Goal: Task Accomplishment & Management: Complete application form

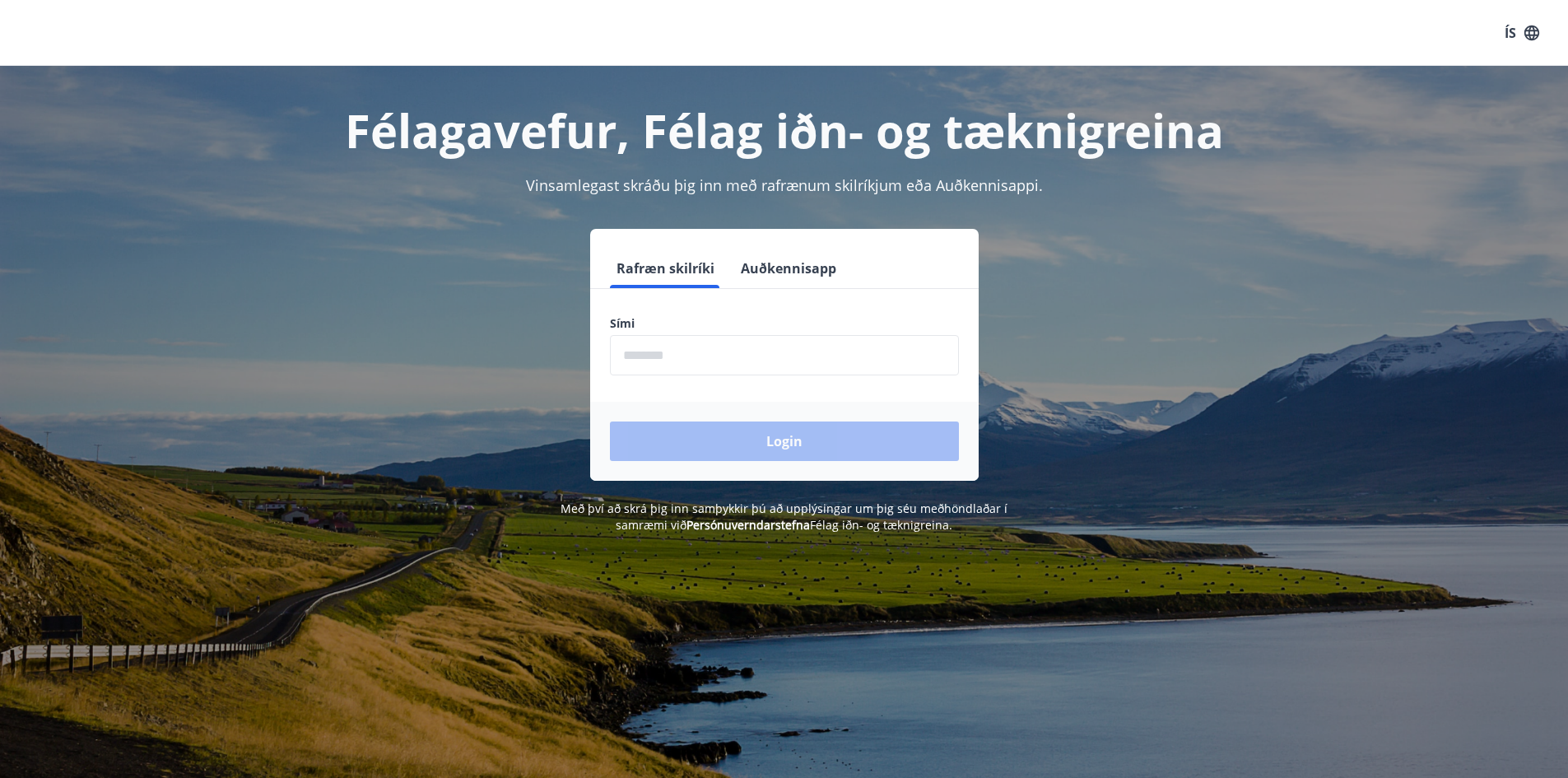
click at [739, 349] on input "phone" at bounding box center [785, 354] width 349 height 40
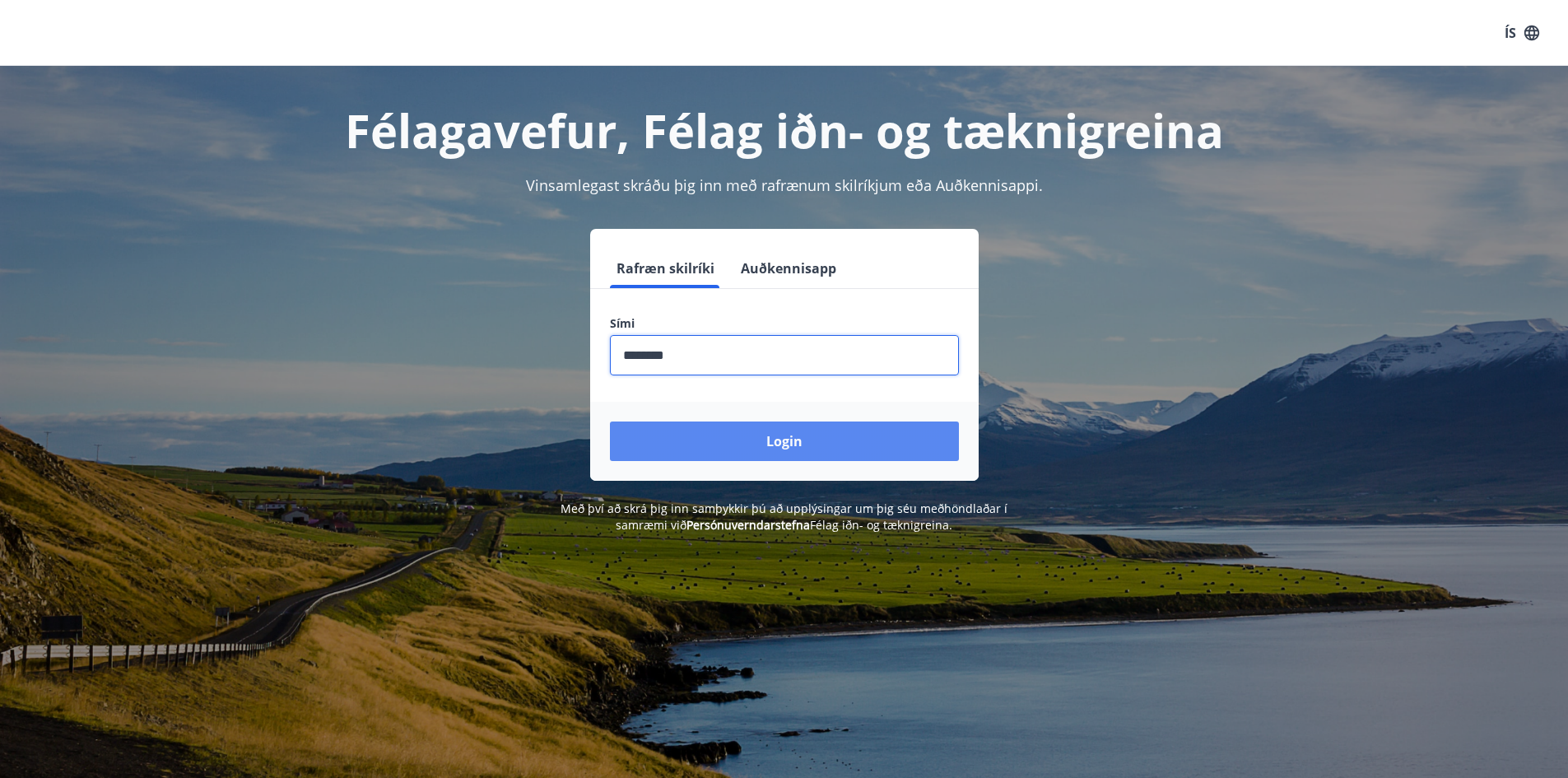
type input "********"
click at [803, 436] on button "Login" at bounding box center [785, 441] width 349 height 39
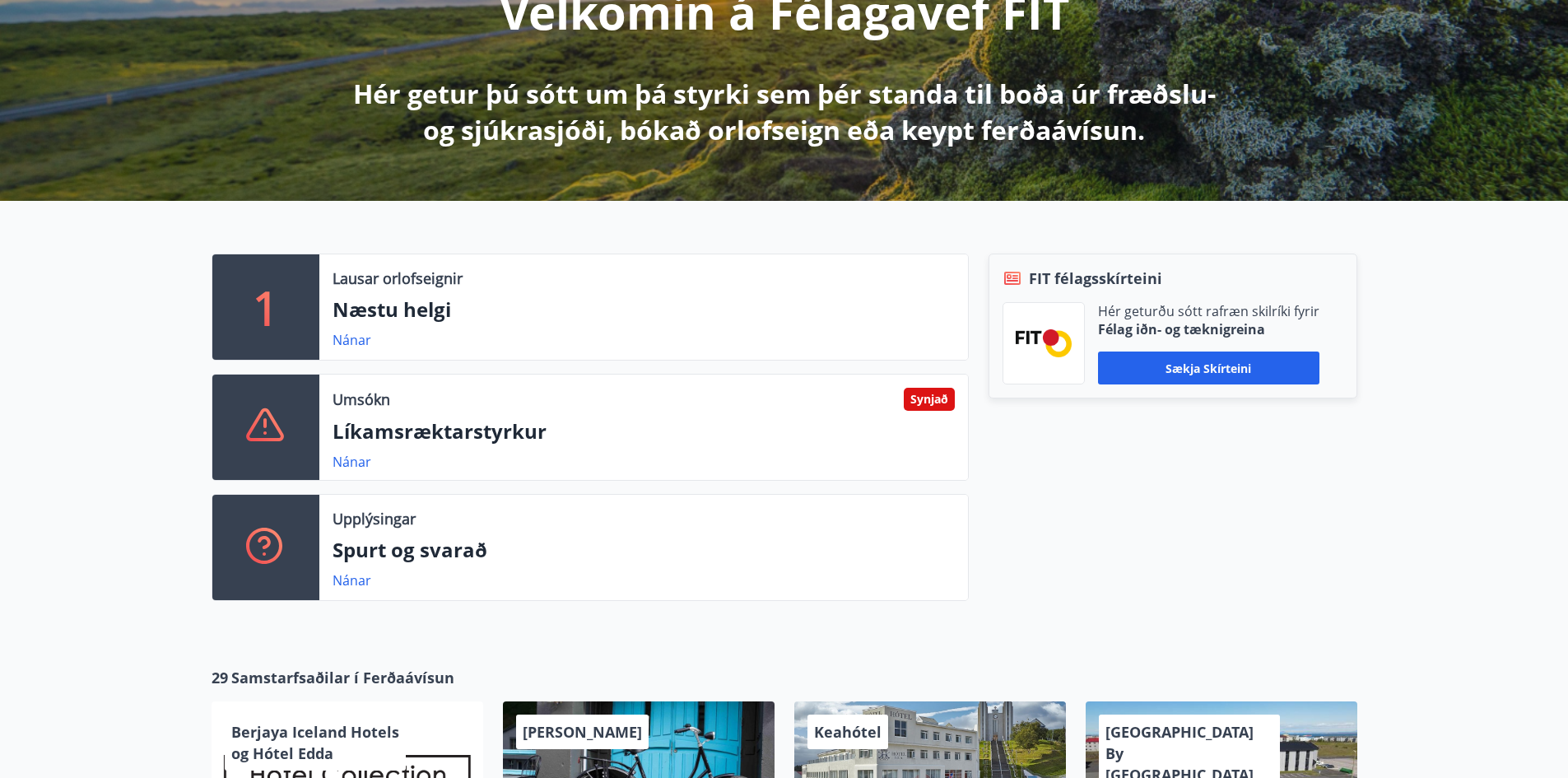
scroll to position [247, 0]
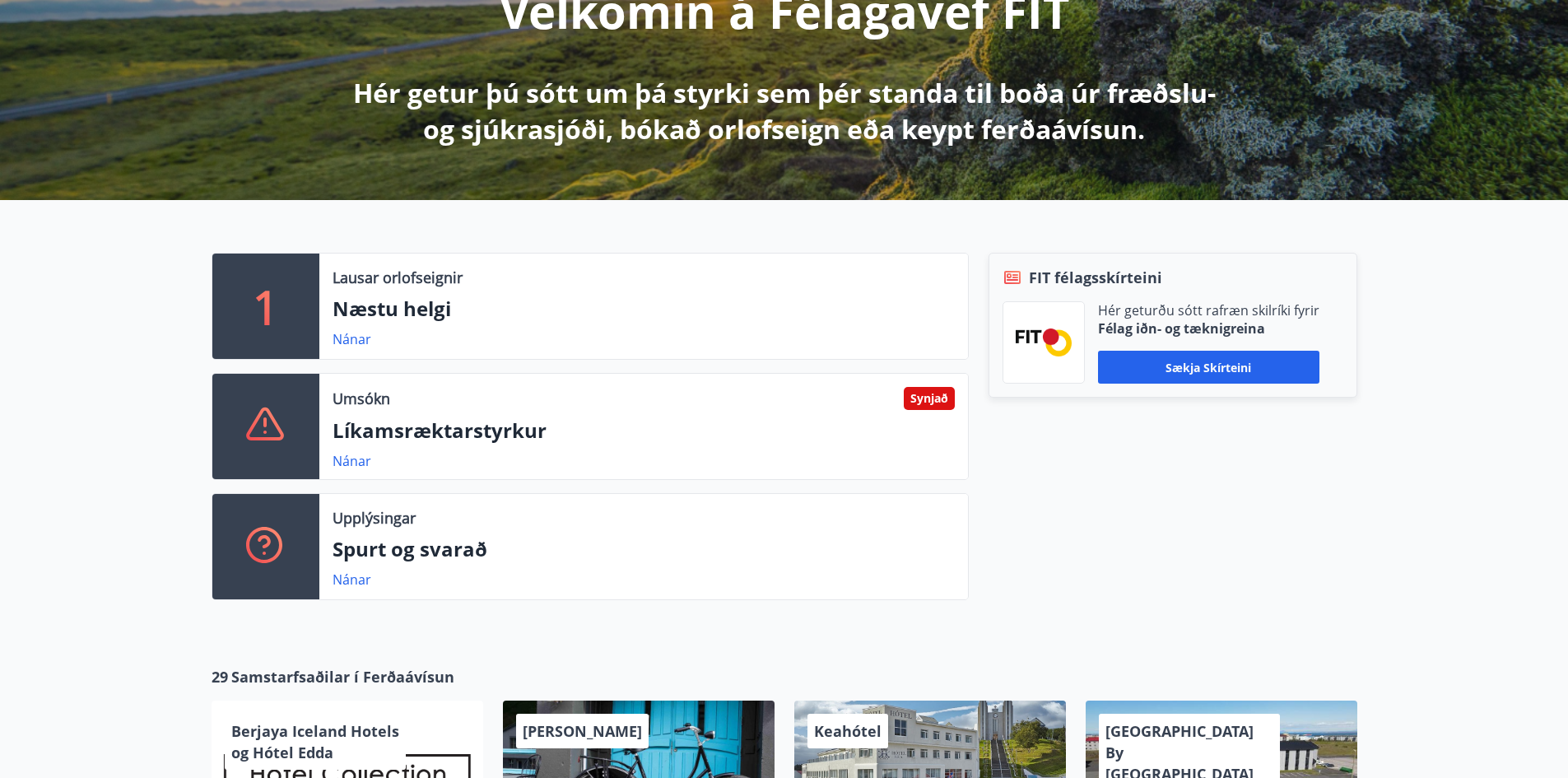
click at [631, 450] on div "Umsókn Synjað Líkamsræktarstyrkur Nánar" at bounding box center [643, 426] width 649 height 106
click at [344, 468] on link "Nánar" at bounding box center [351, 460] width 38 height 18
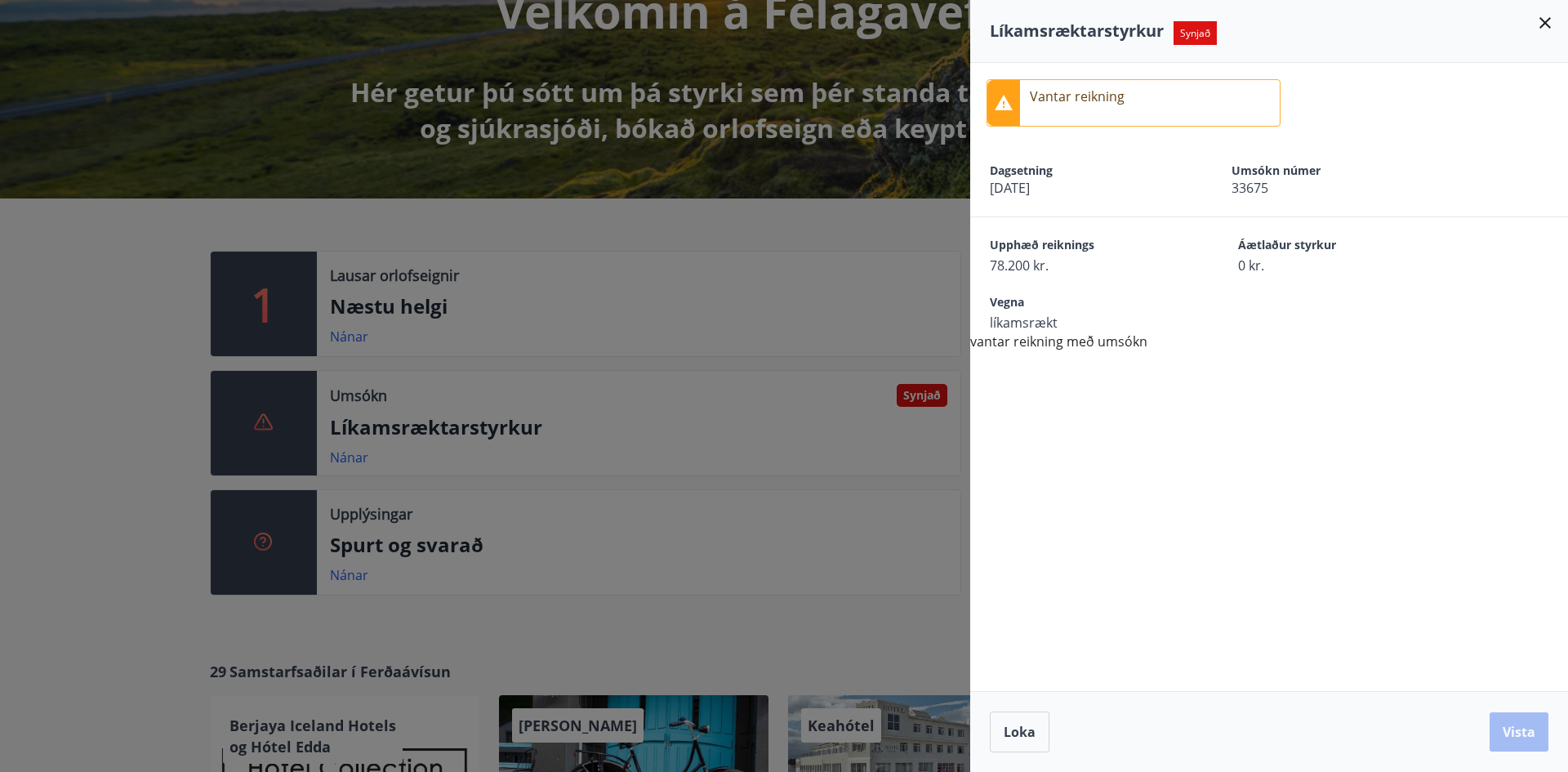
click at [1220, 330] on div "Vegna líkamsrækt" at bounding box center [1280, 313] width 578 height 37
click at [1549, 25] on icon at bounding box center [1545, 22] width 19 height 19
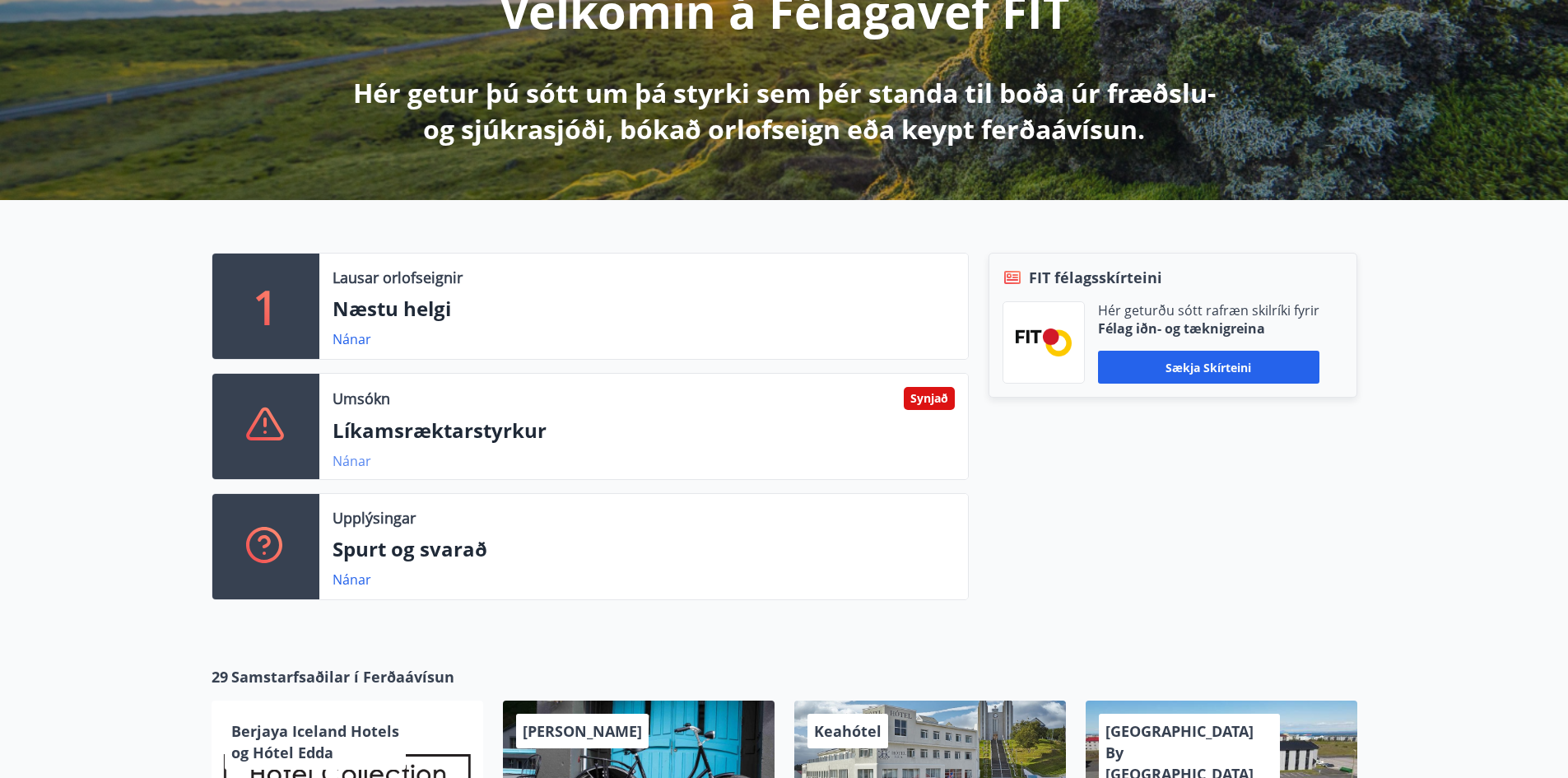
click at [354, 458] on link "Nánar" at bounding box center [351, 460] width 38 height 18
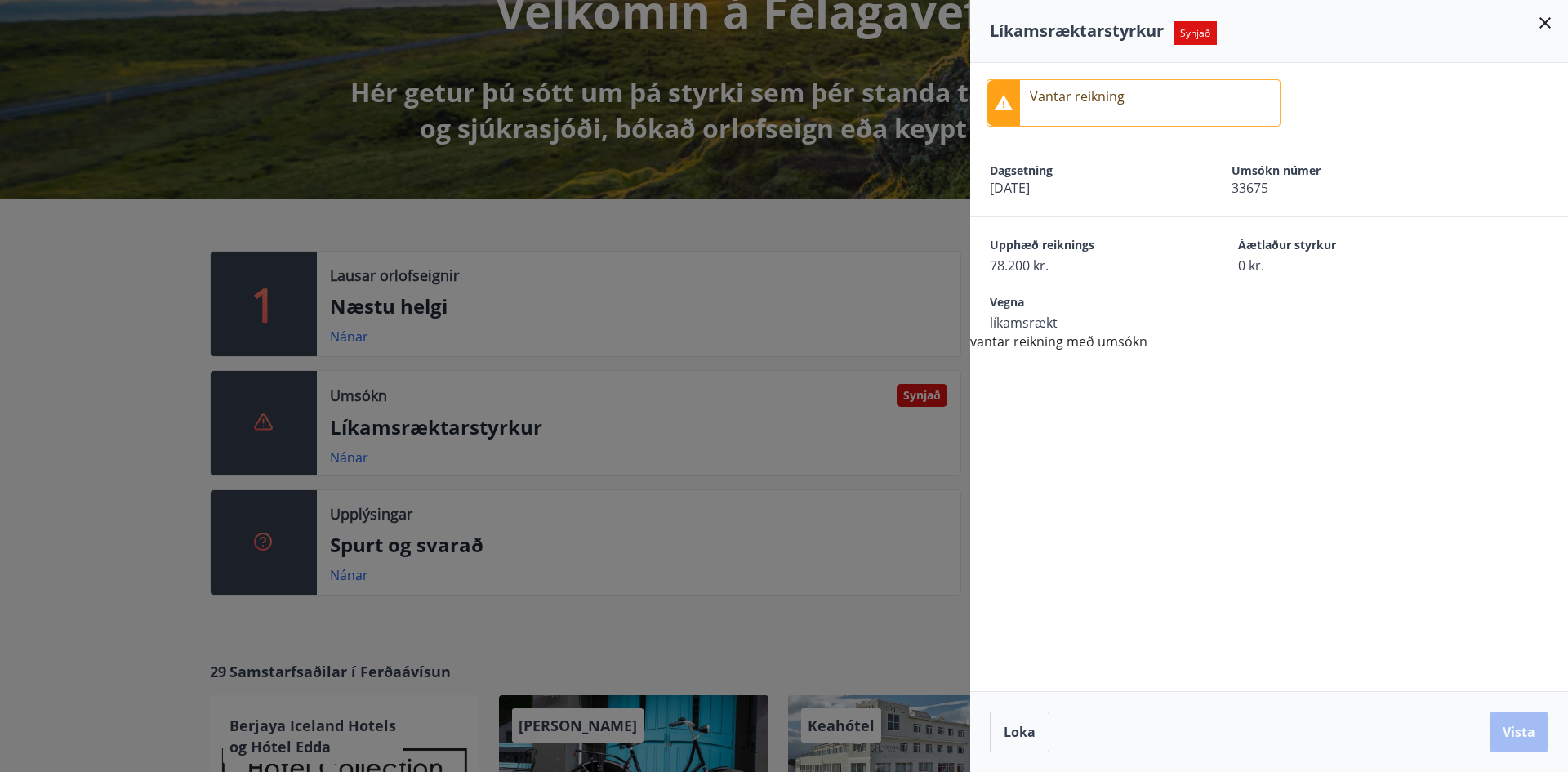
click at [1526, 747] on div "Loka Vista" at bounding box center [1269, 731] width 559 height 41
click at [1066, 96] on p "Vantar reikning" at bounding box center [1077, 96] width 95 height 19
click at [1542, 28] on icon at bounding box center [1545, 22] width 19 height 19
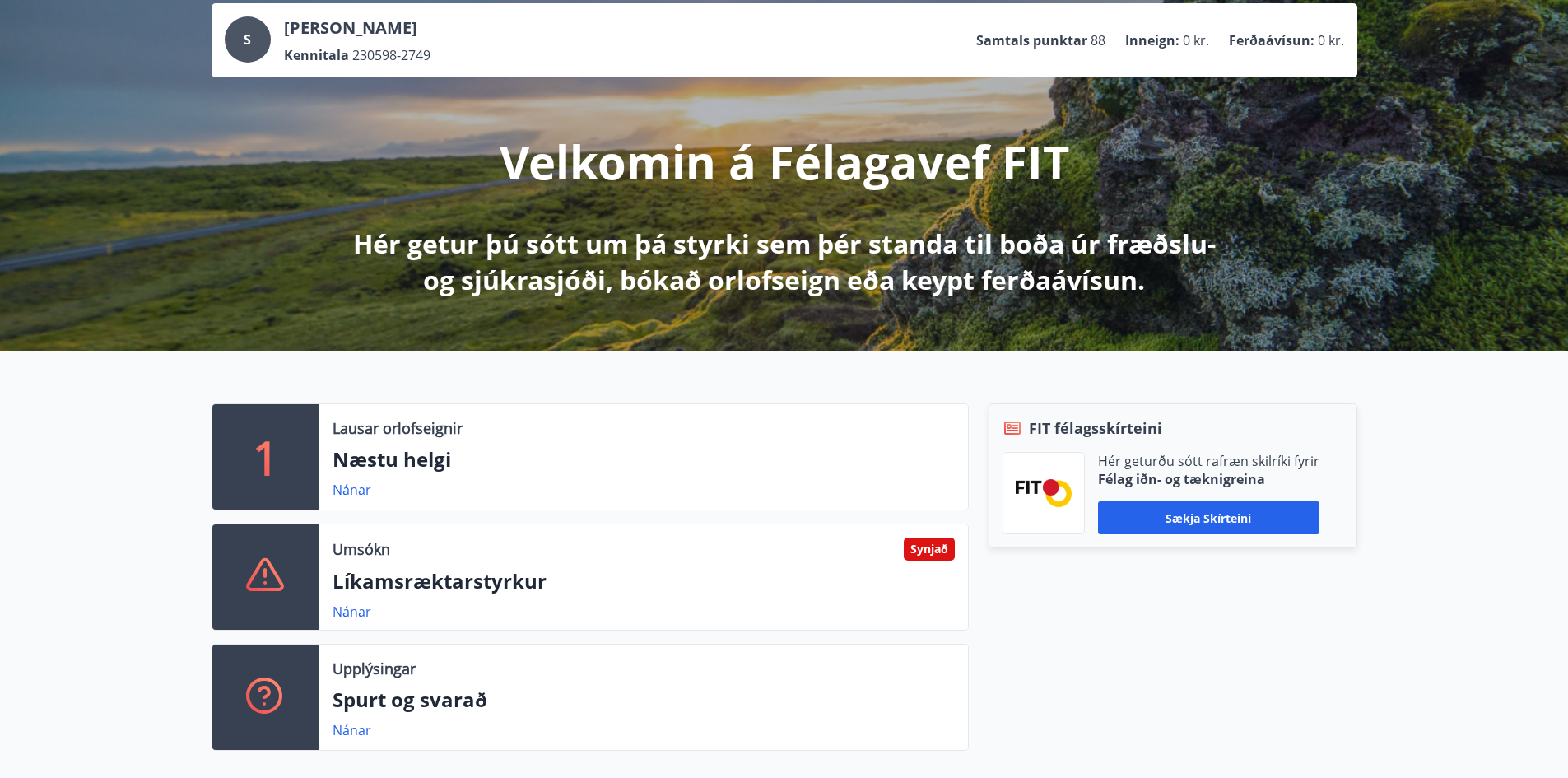
scroll to position [0, 0]
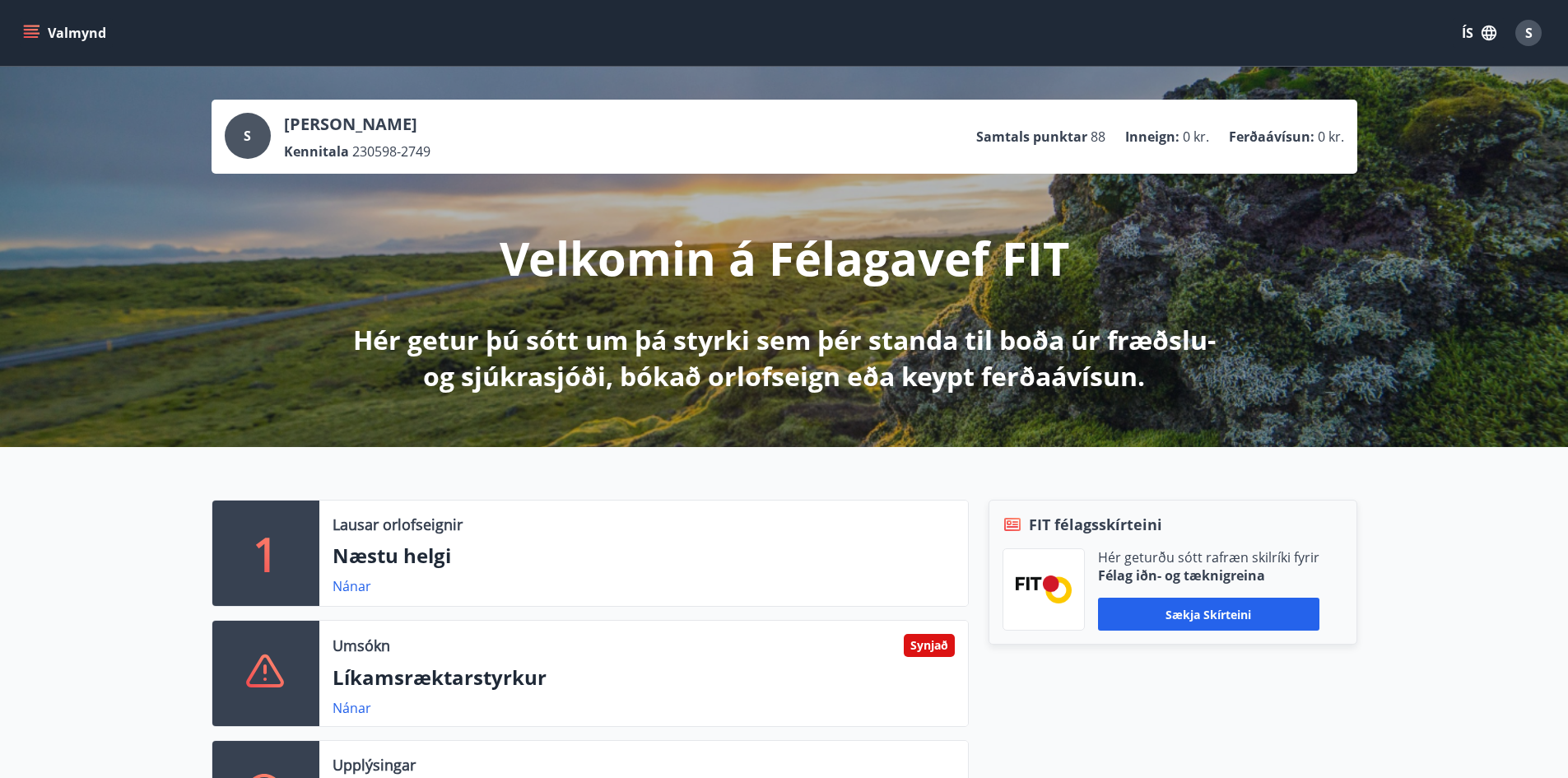
click at [246, 132] on span "S" at bounding box center [247, 135] width 8 height 18
click at [30, 42] on button "Valmynd" at bounding box center [66, 32] width 93 height 30
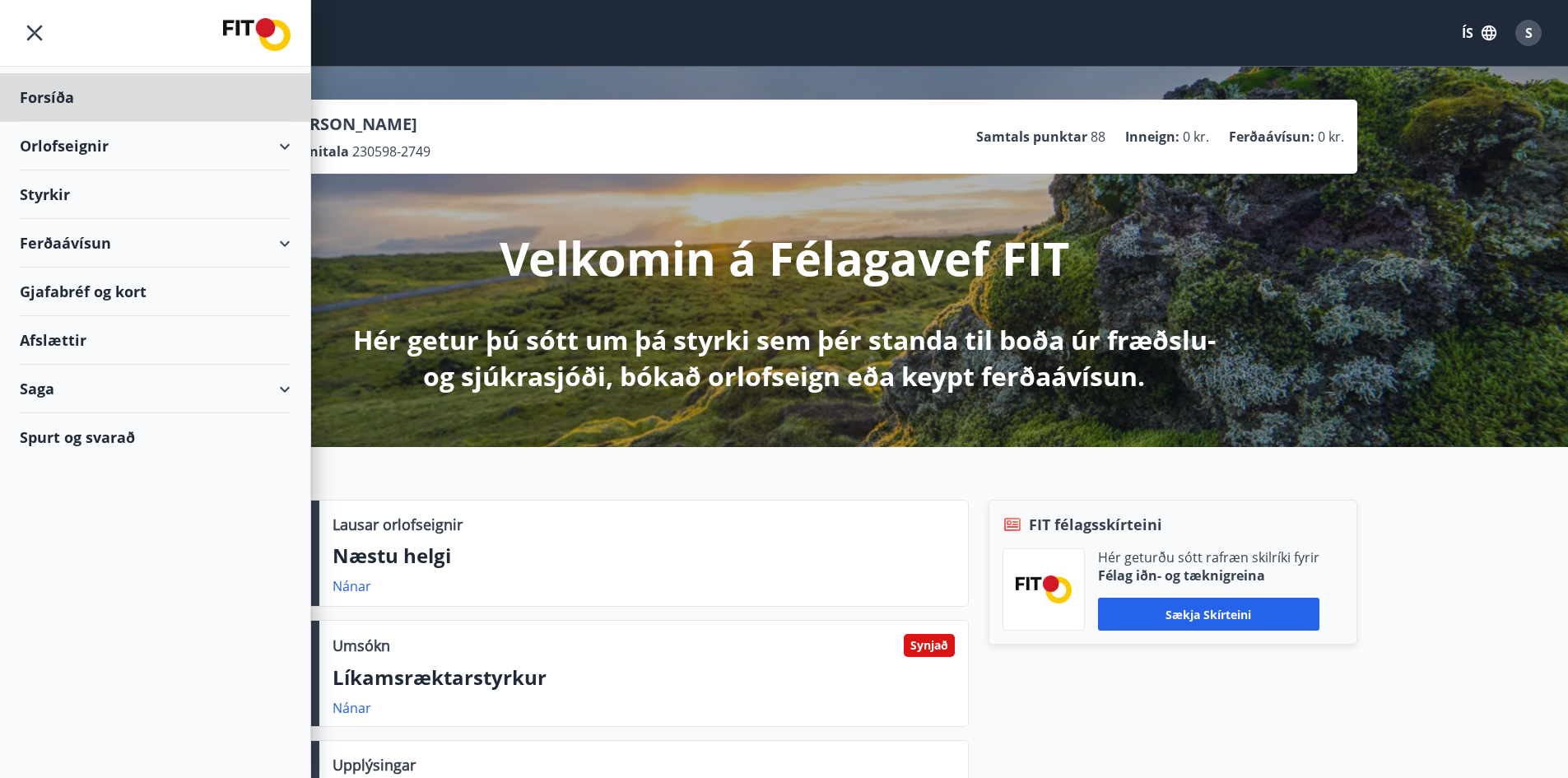
click at [58, 201] on div "Styrkir" at bounding box center [155, 194] width 271 height 49
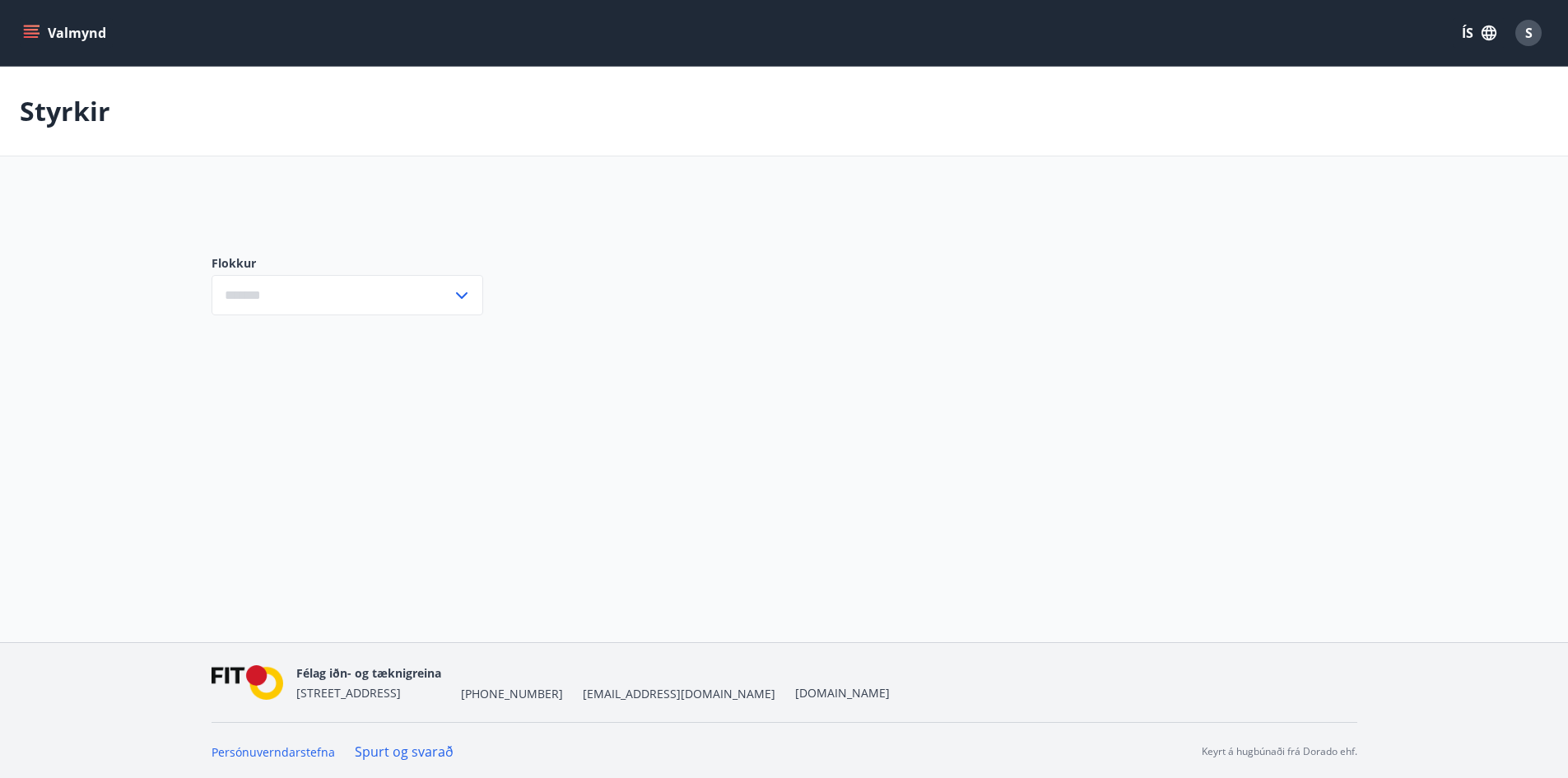
type input "***"
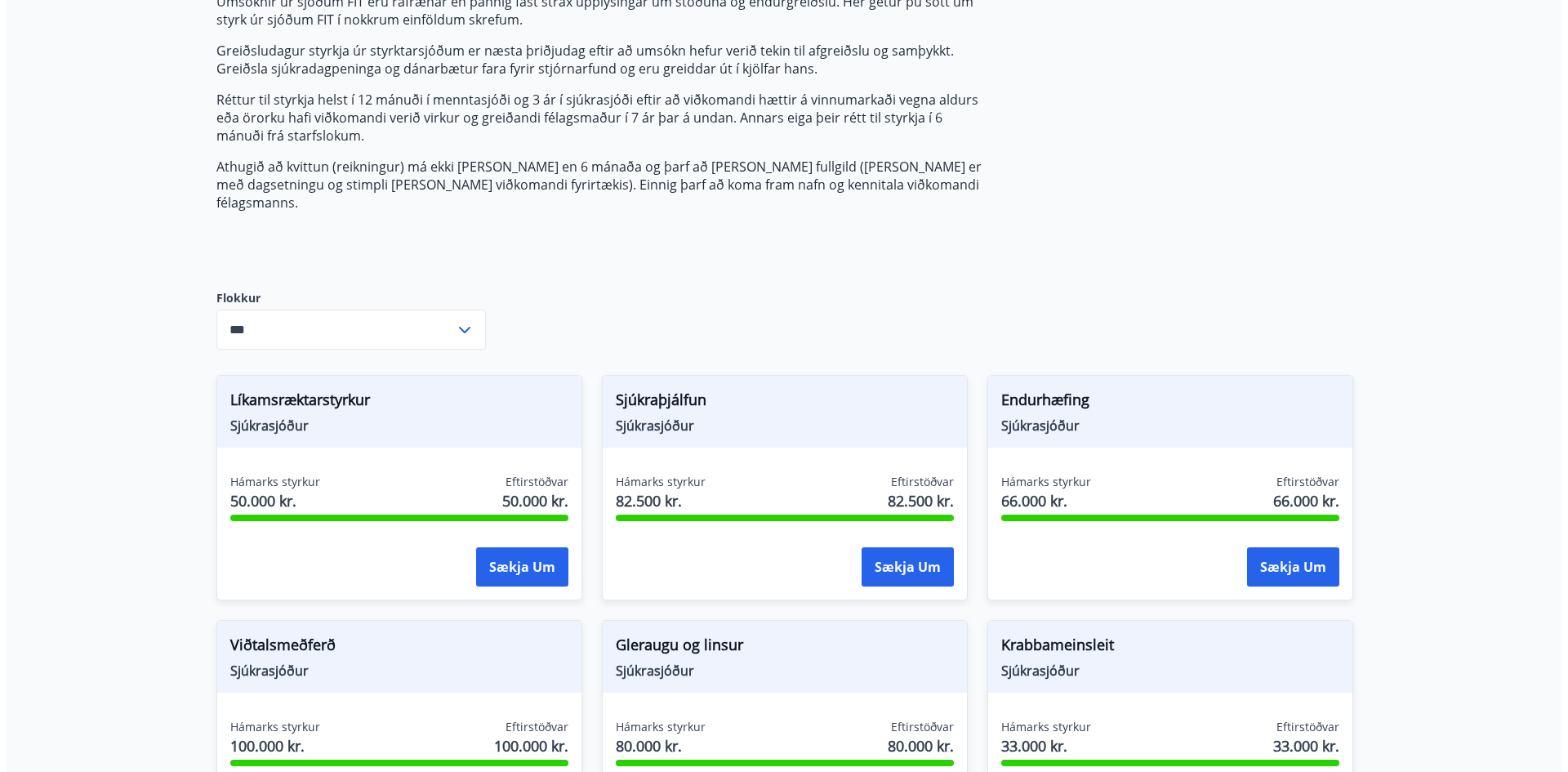
scroll to position [245, 0]
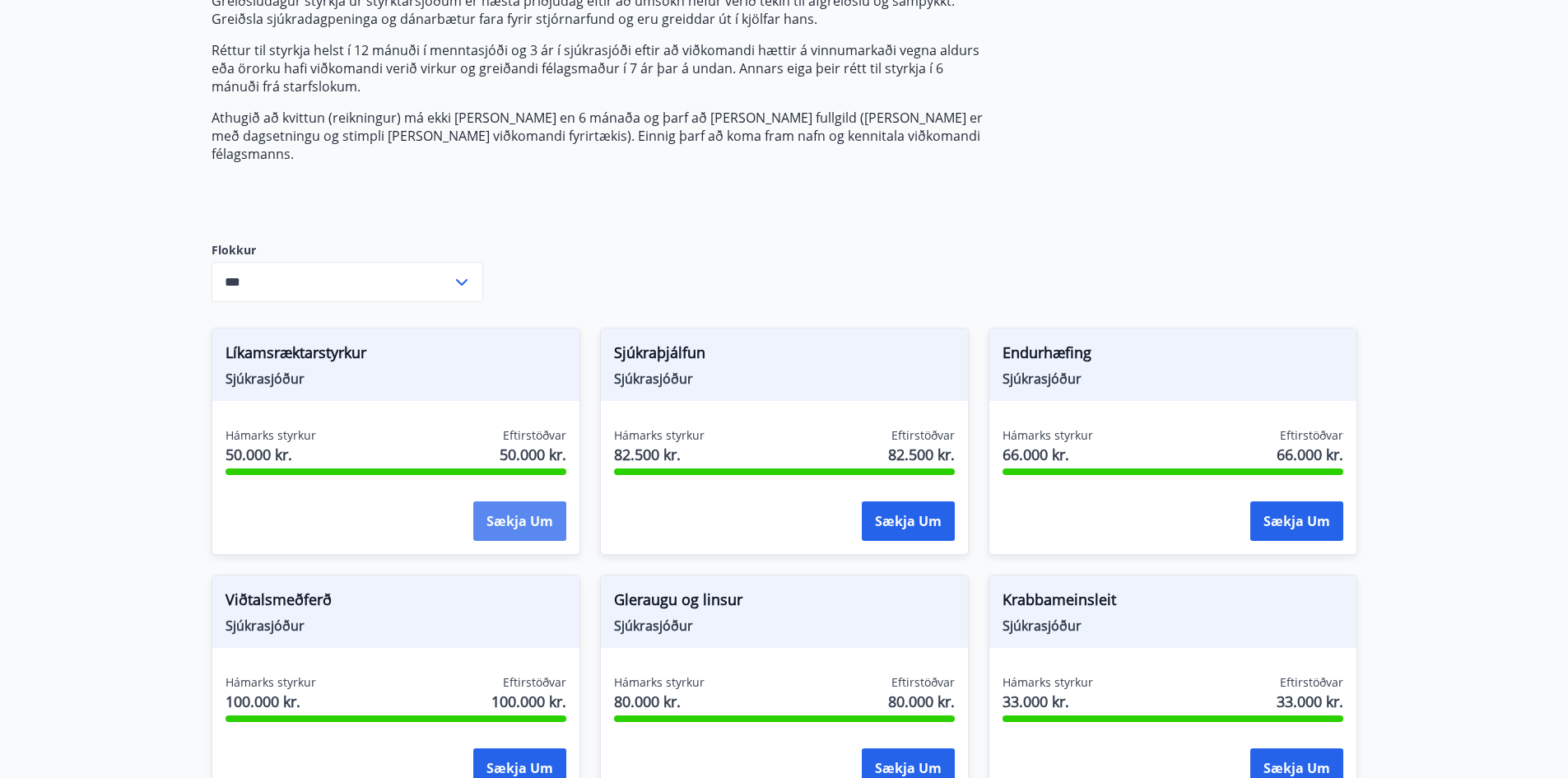
click at [555, 501] on button "Sækja um" at bounding box center [519, 521] width 93 height 39
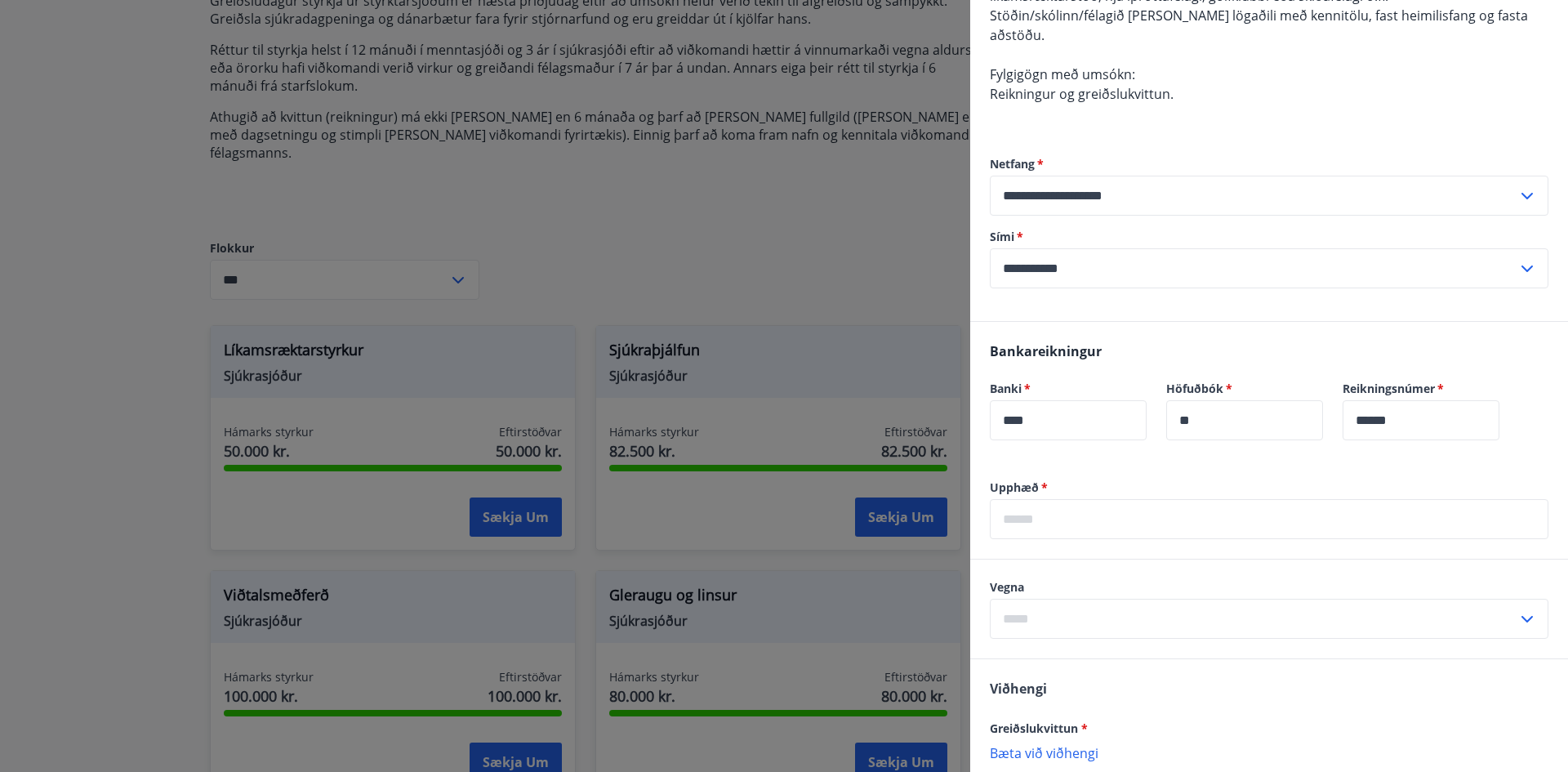
click at [1084, 404] on input "****" at bounding box center [1068, 419] width 156 height 40
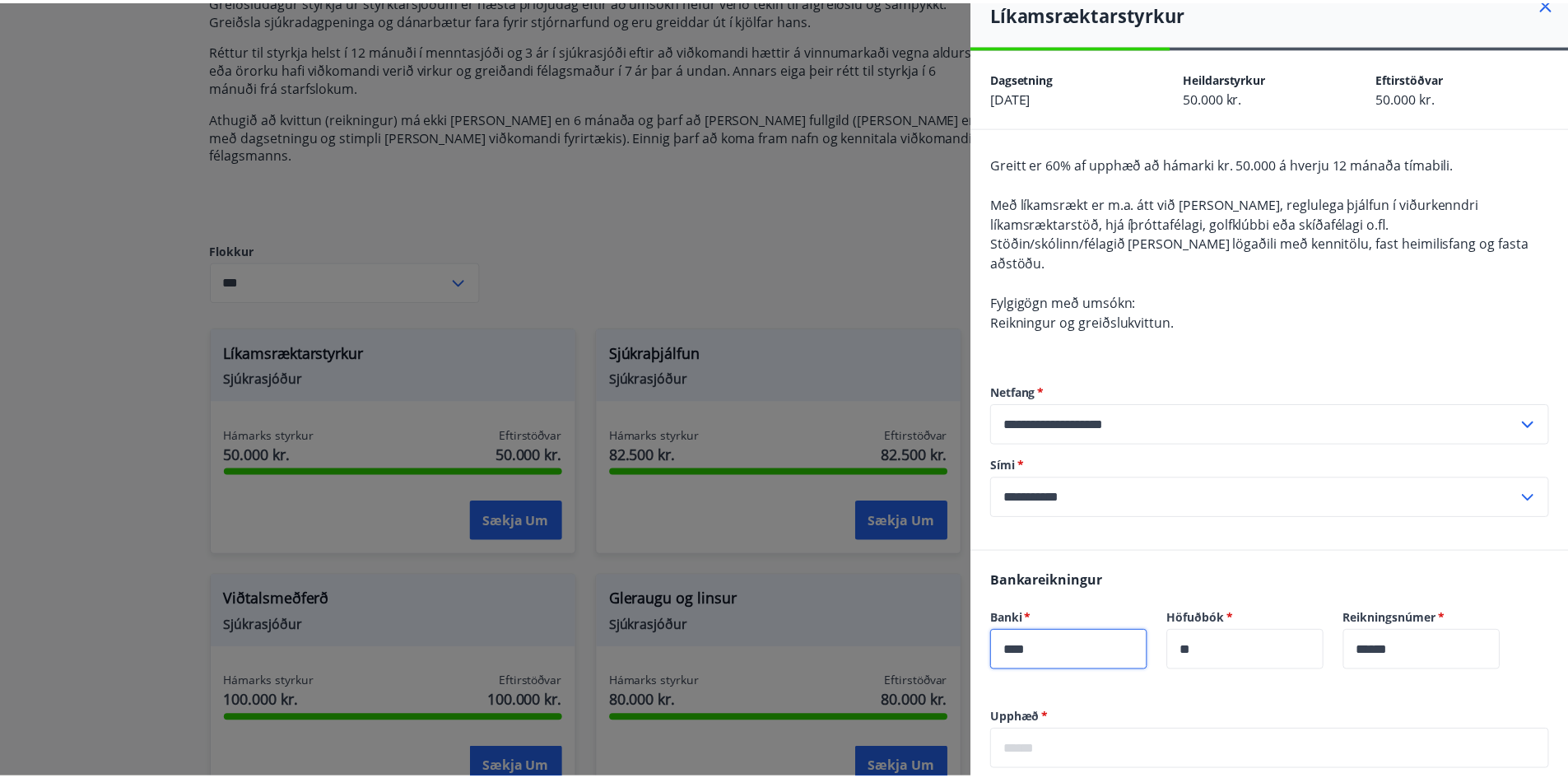
scroll to position [0, 0]
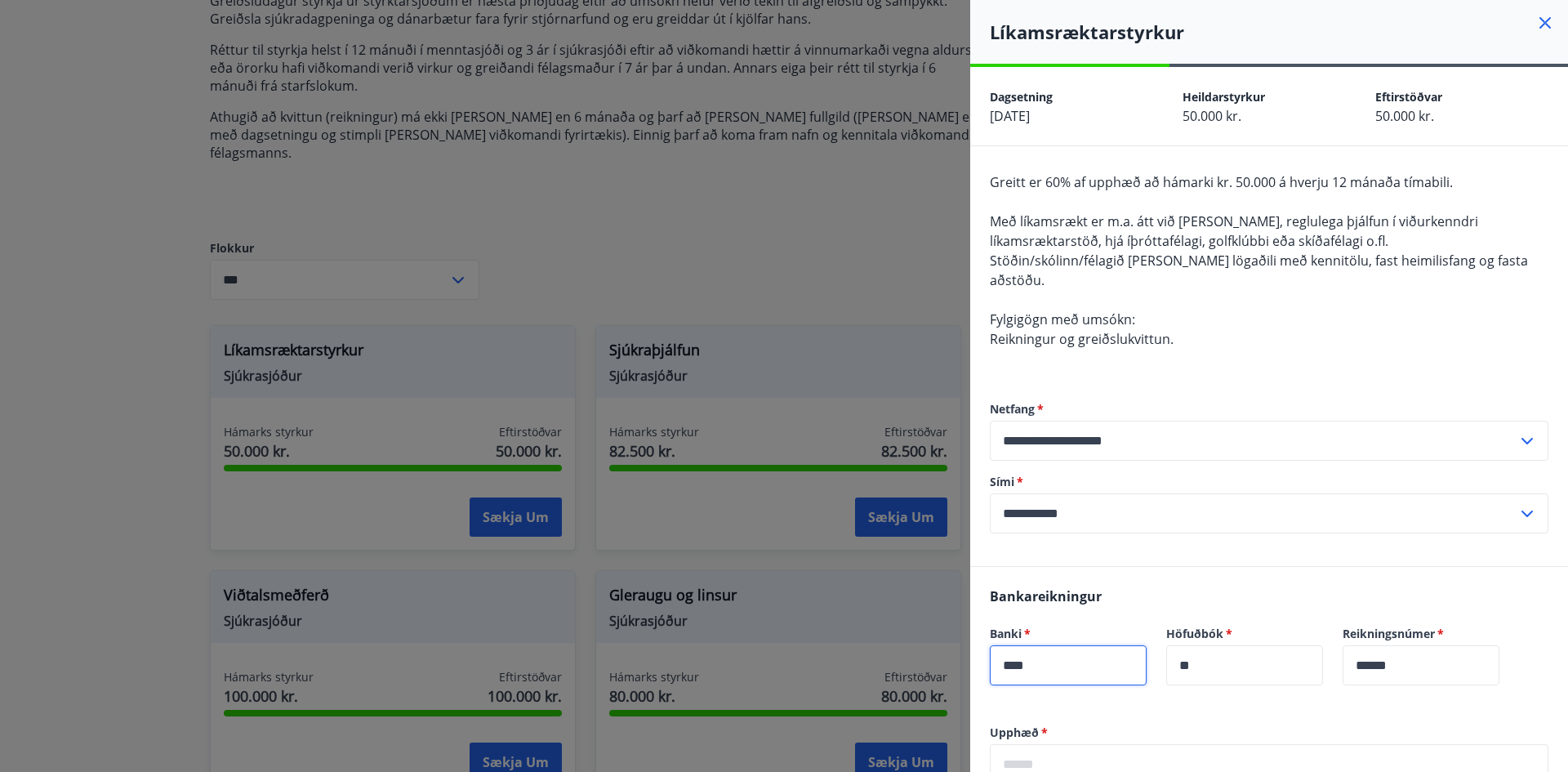
click at [808, 239] on div at bounding box center [784, 386] width 1568 height 772
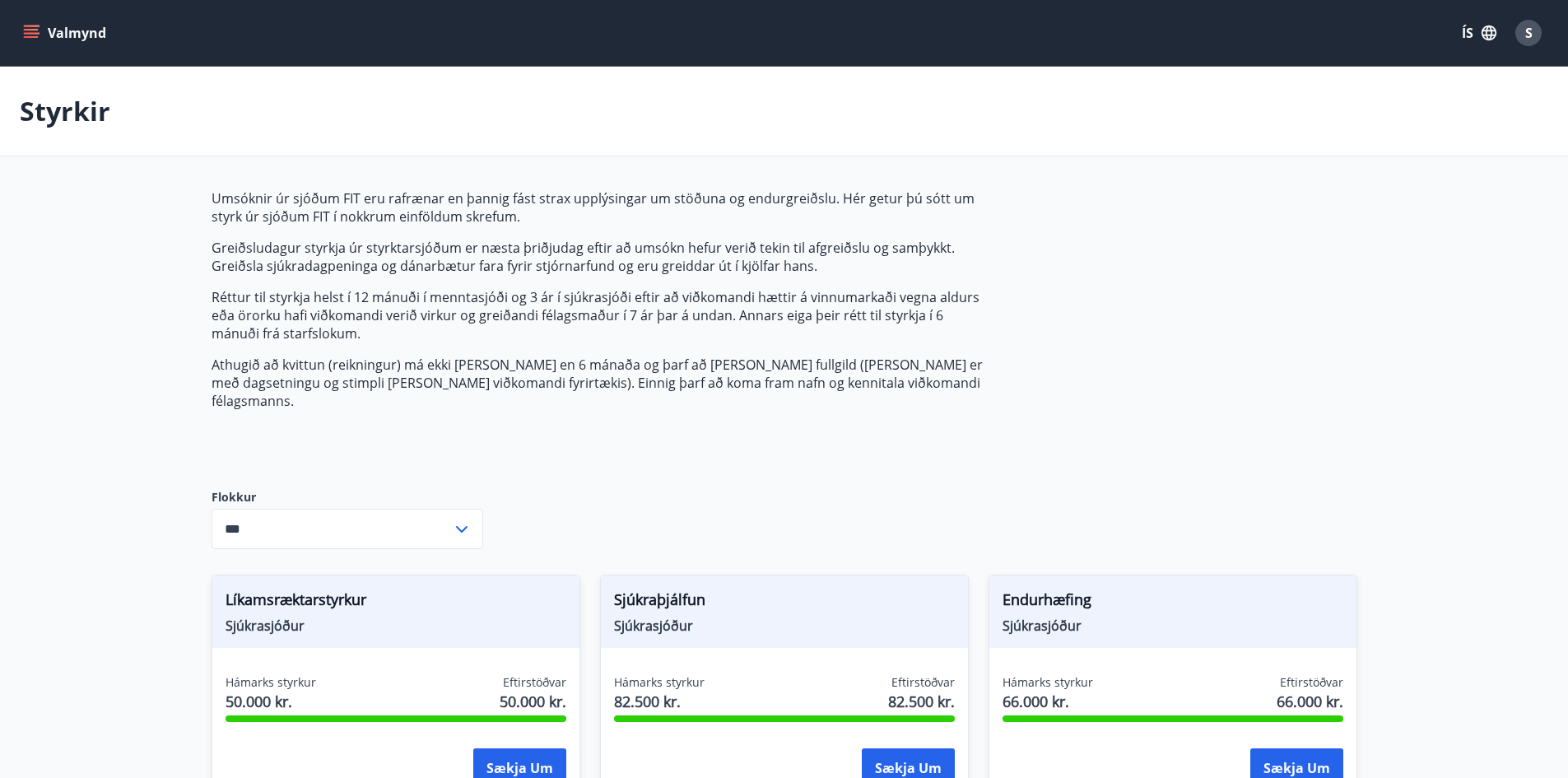
click at [32, 38] on icon "menu" at bounding box center [31, 32] width 16 height 16
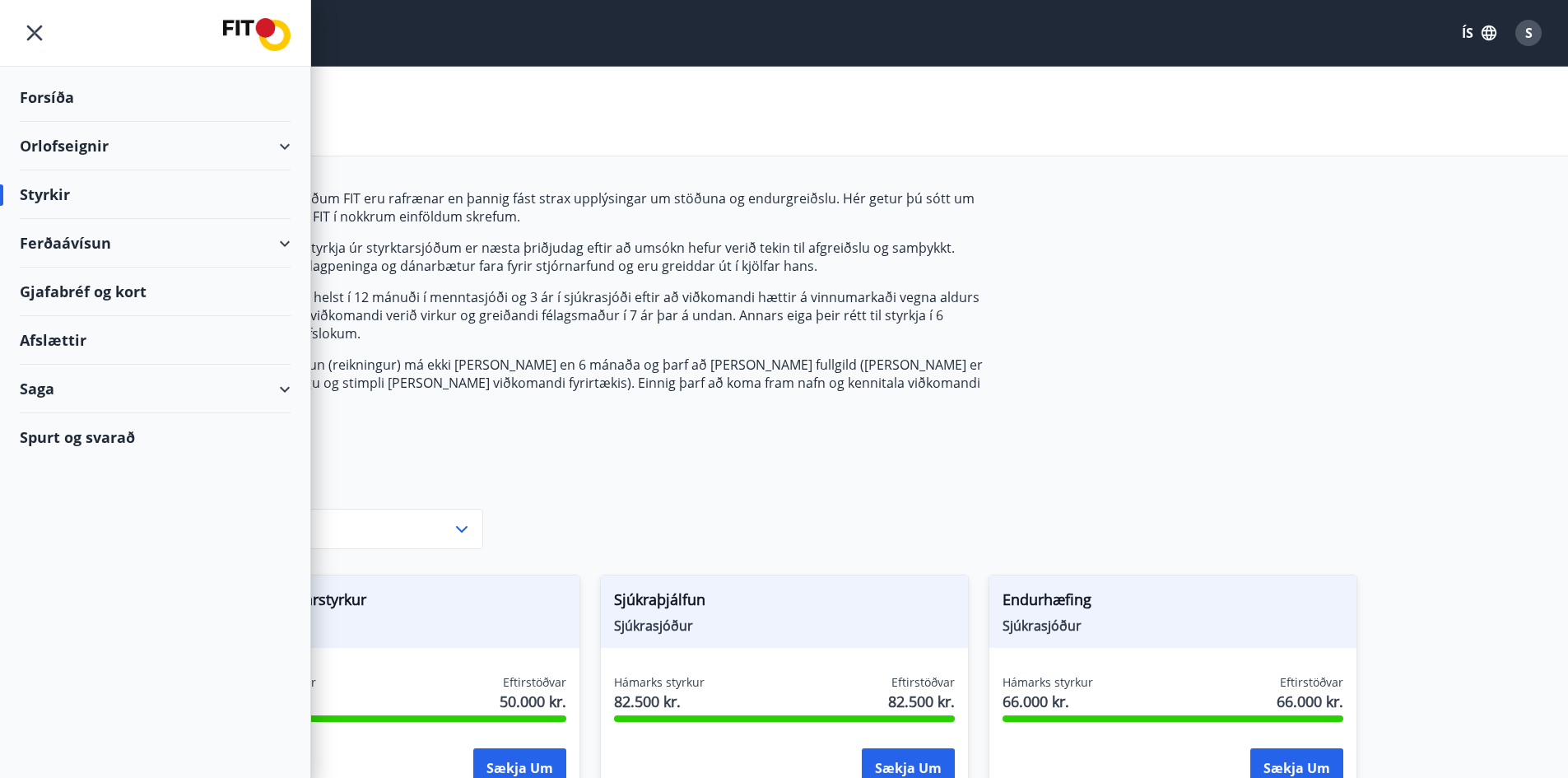
click at [57, 92] on div "Forsíða" at bounding box center [155, 97] width 271 height 49
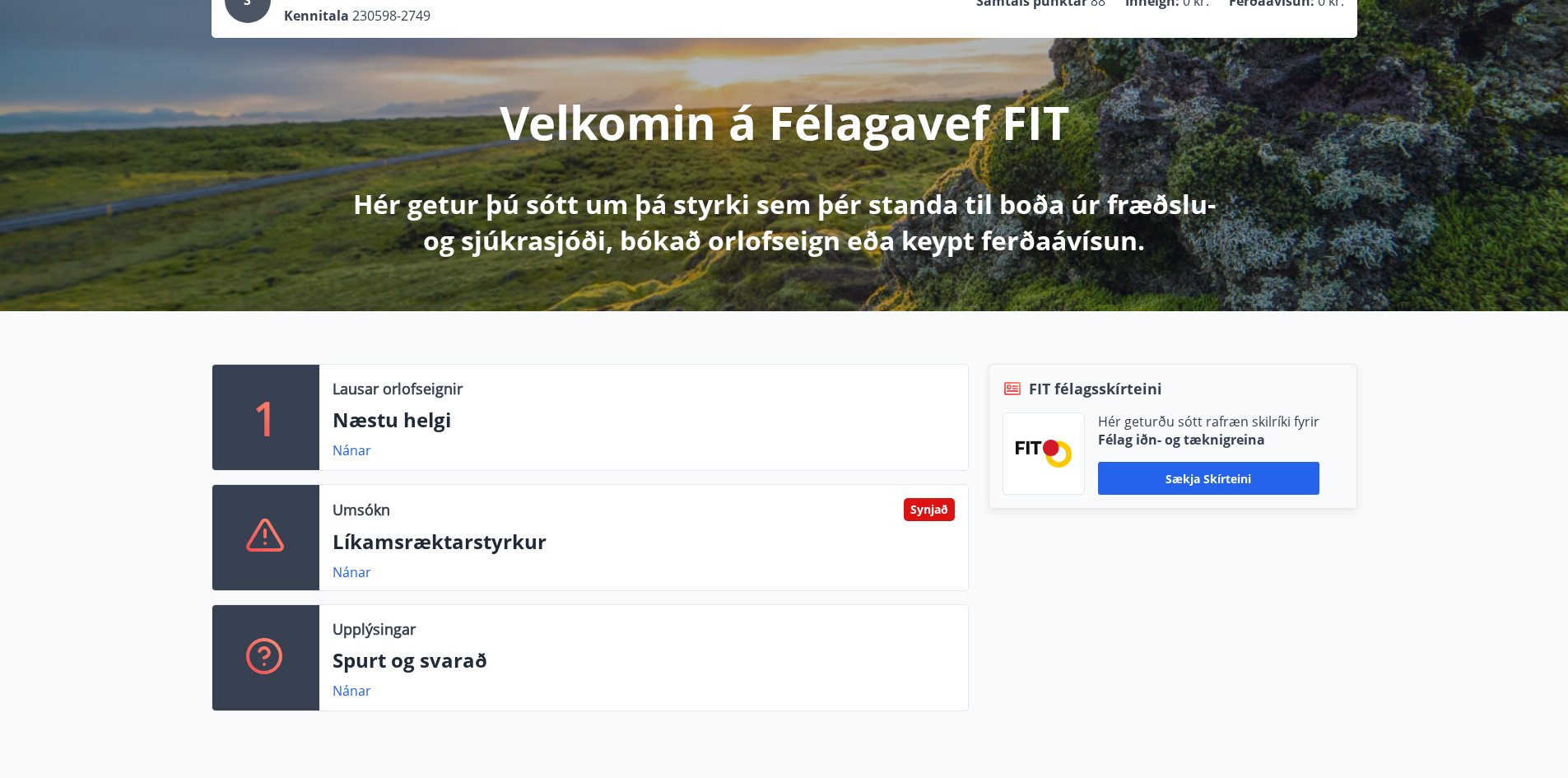
scroll to position [164, 0]
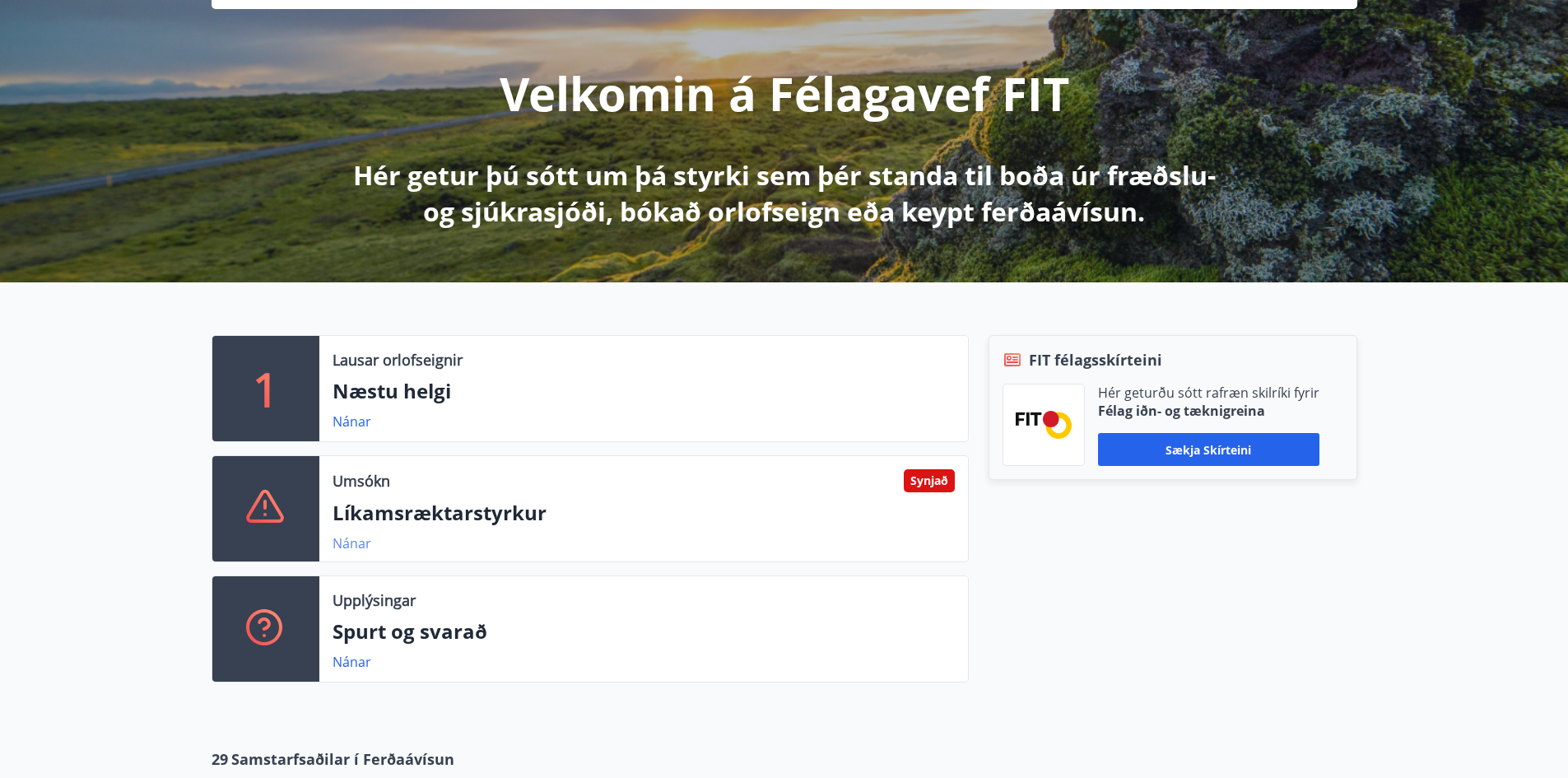
click at [346, 548] on link "Nánar" at bounding box center [351, 543] width 38 height 18
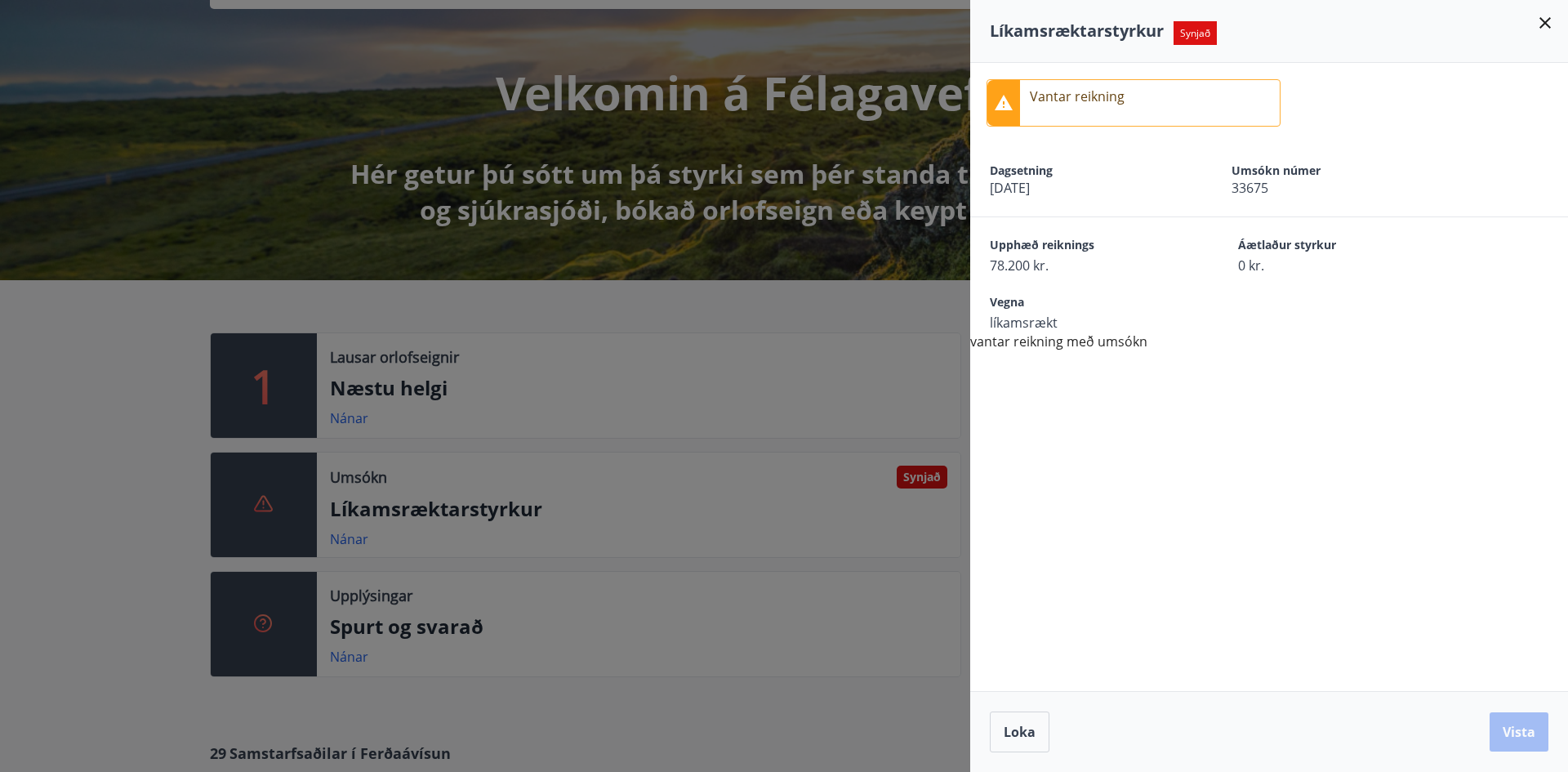
click at [893, 381] on div at bounding box center [784, 386] width 1568 height 772
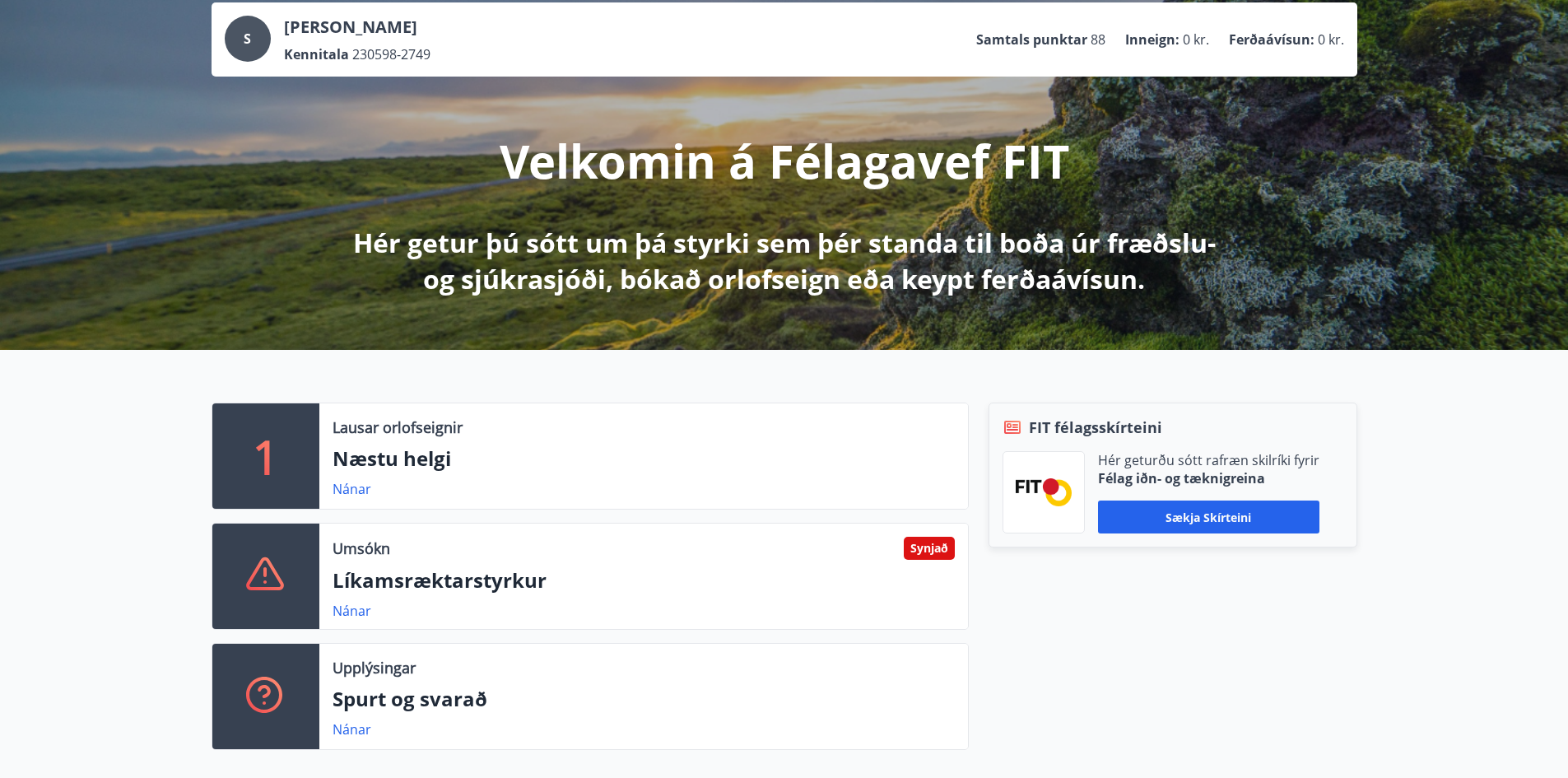
scroll to position [0, 0]
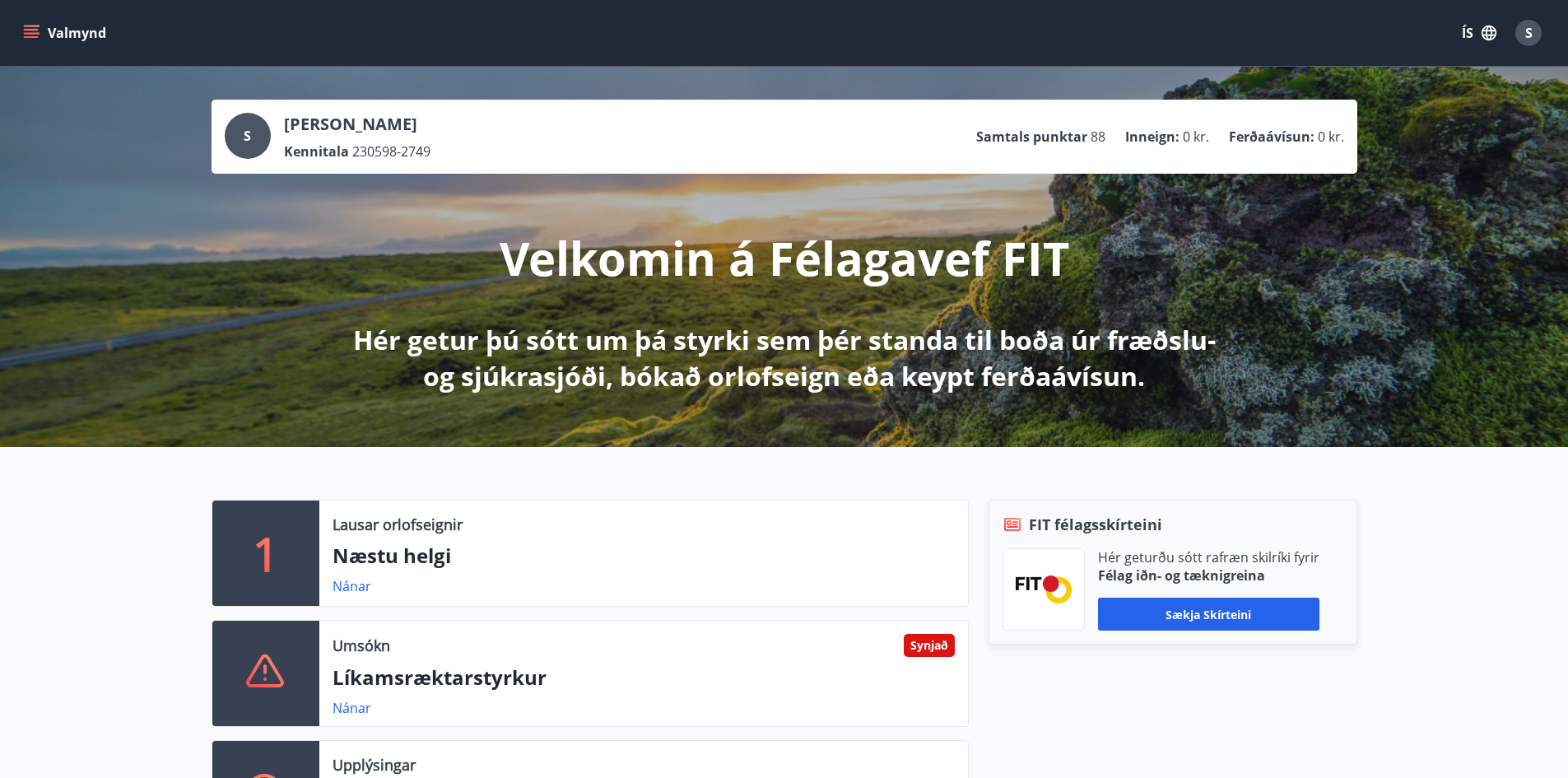
click at [53, 45] on button "Valmynd" at bounding box center [66, 32] width 93 height 30
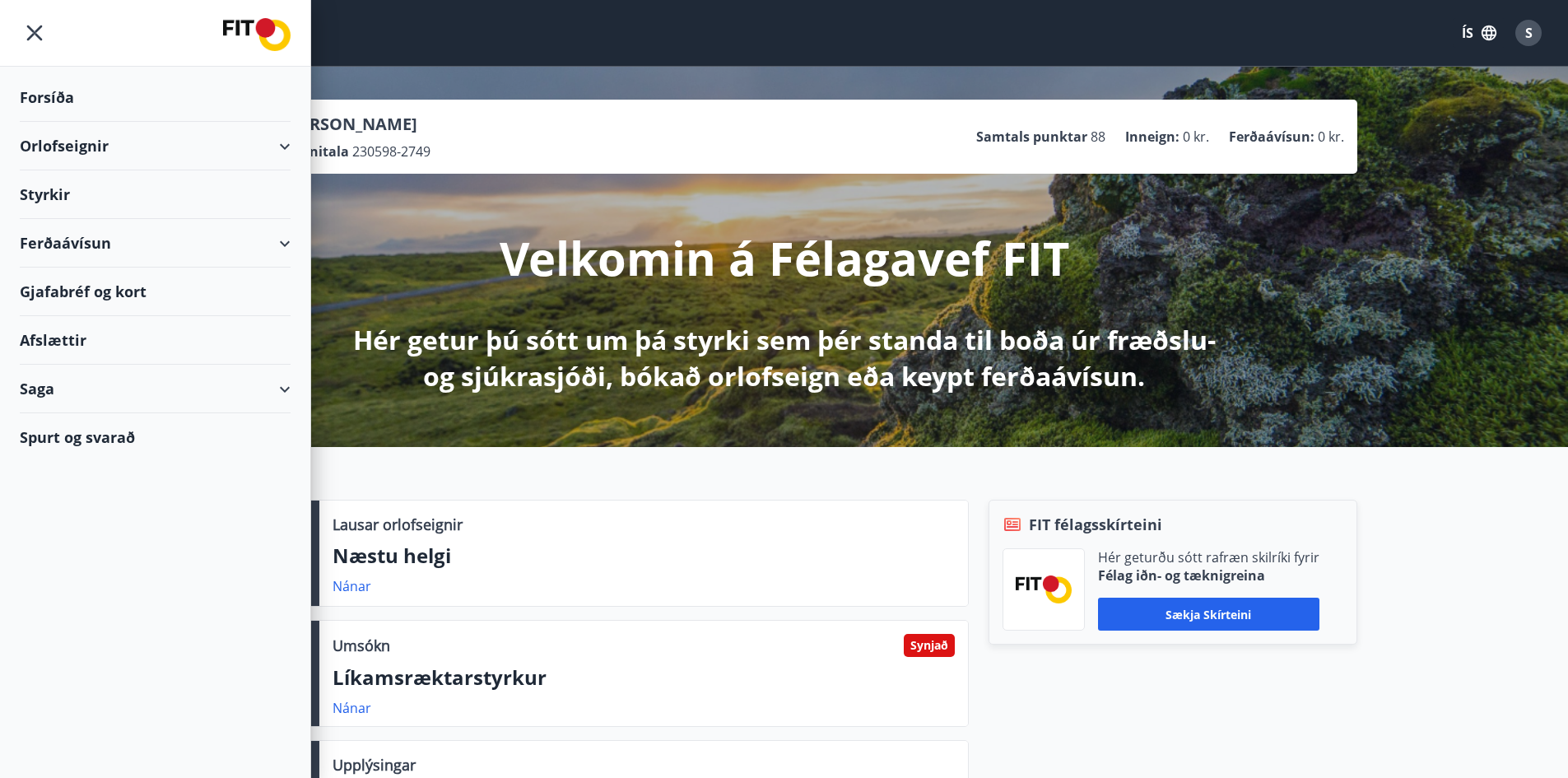
click at [74, 192] on div "Styrkir" at bounding box center [155, 194] width 271 height 49
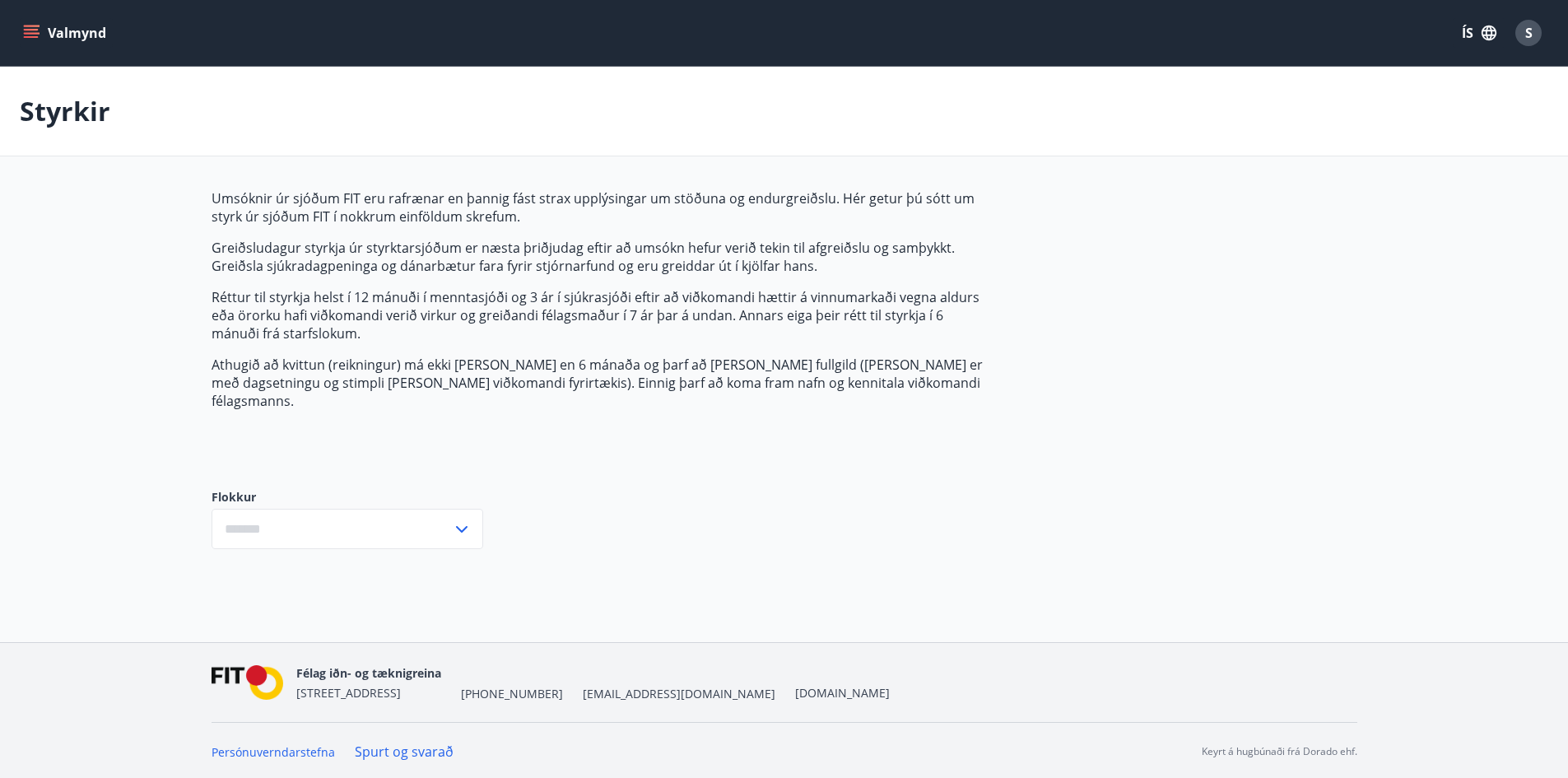
type input "***"
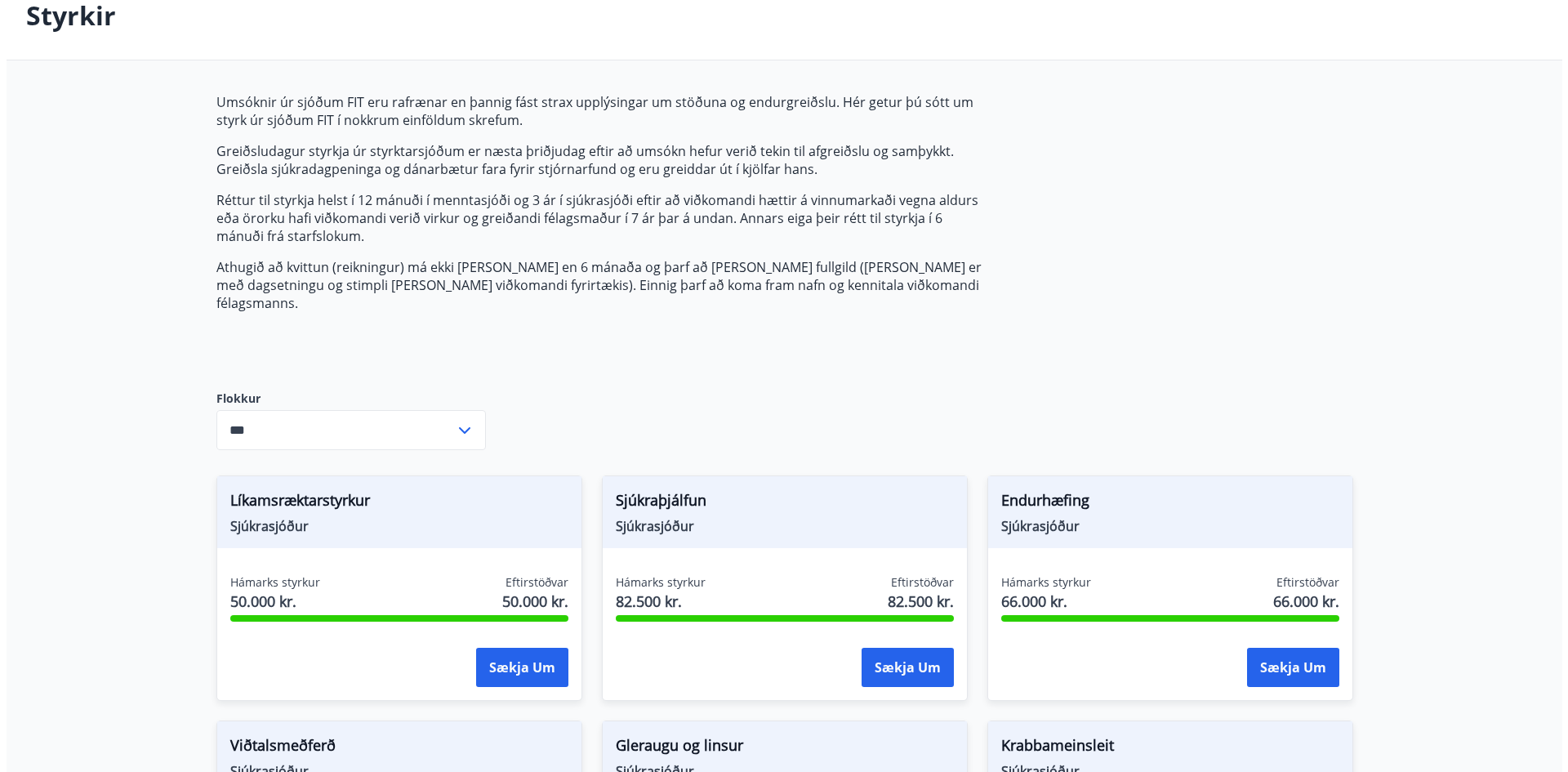
scroll to position [245, 0]
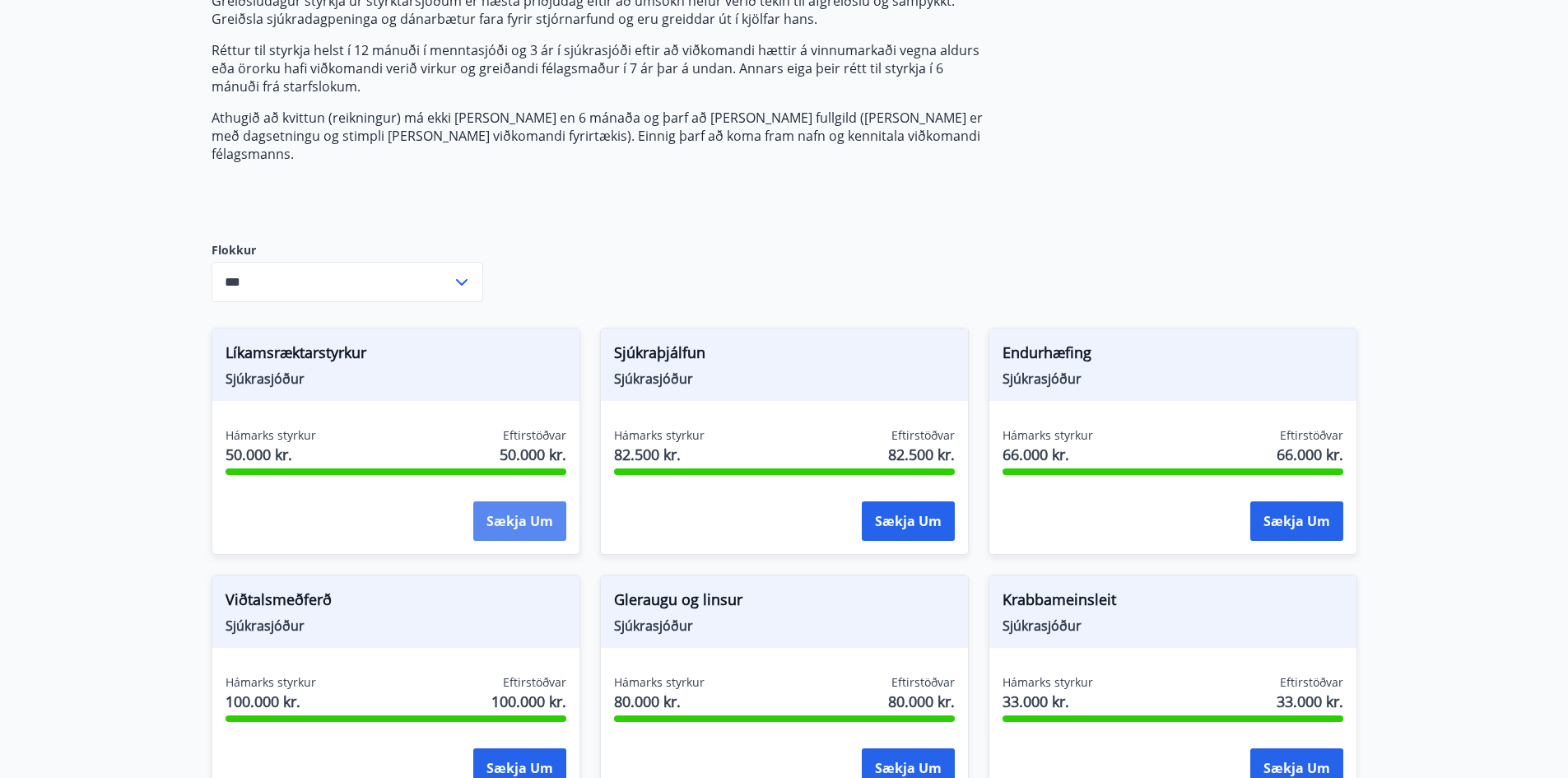
click at [529, 501] on button "Sækja um" at bounding box center [519, 521] width 93 height 39
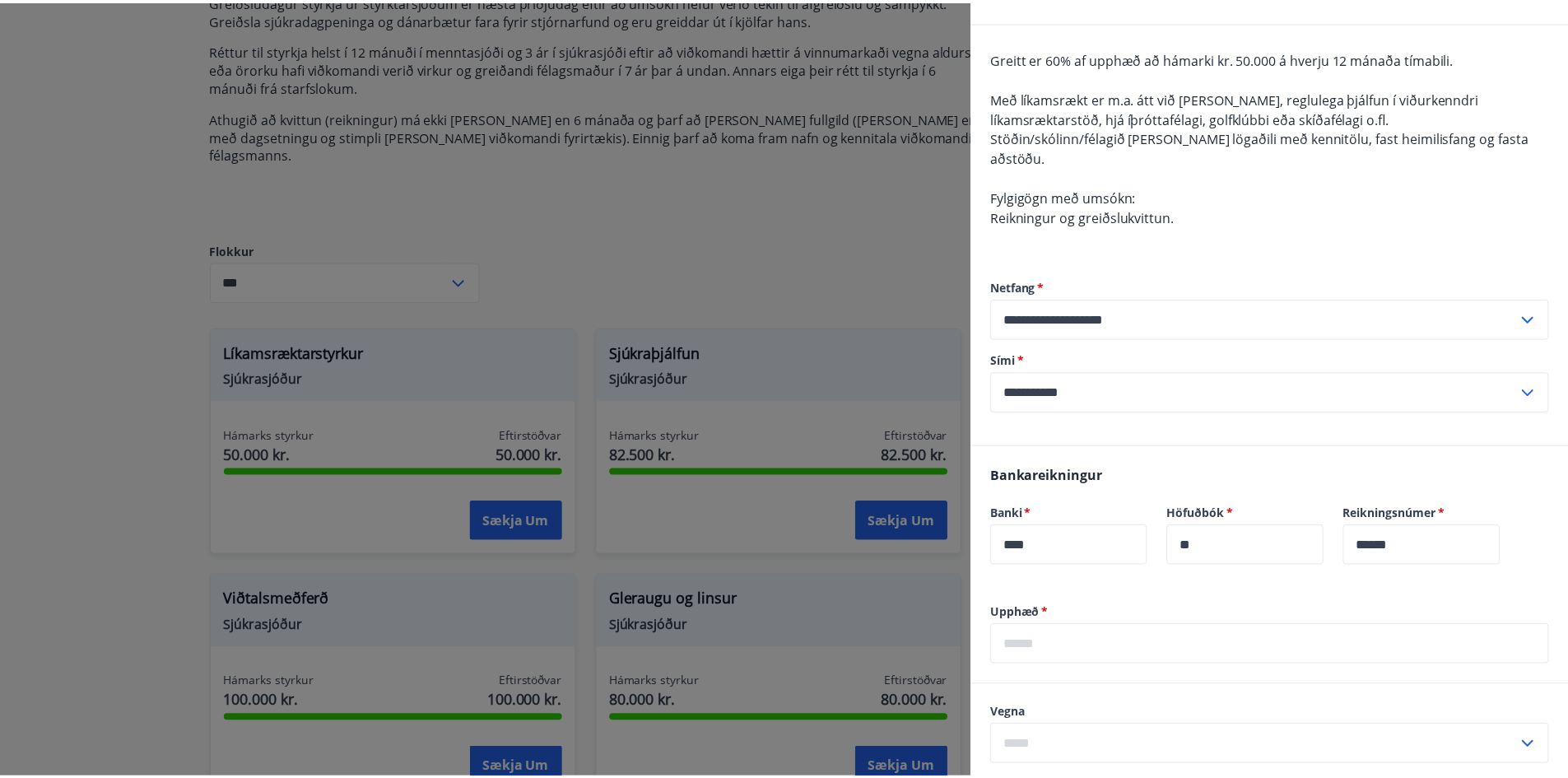
scroll to position [0, 0]
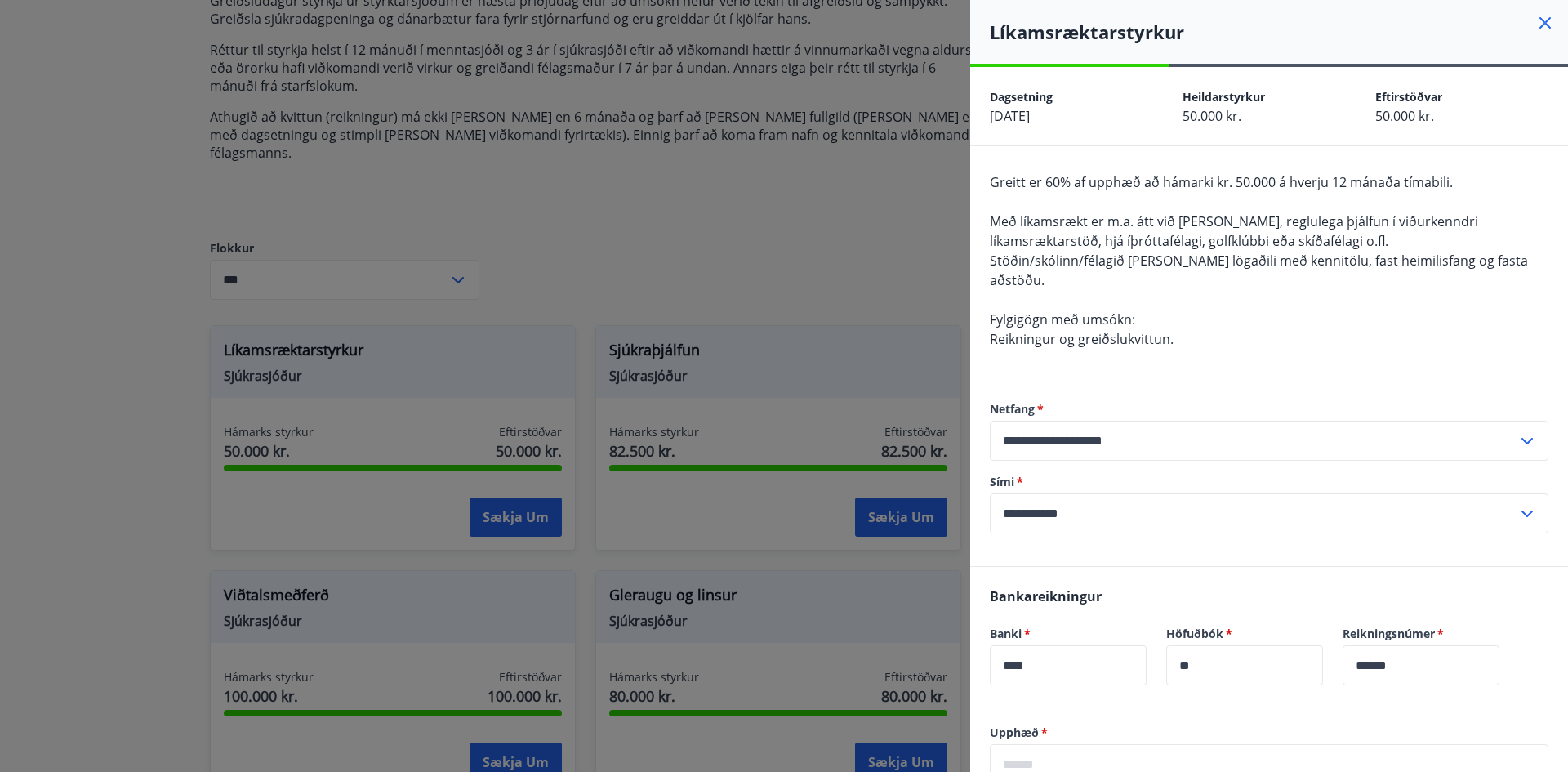
click at [825, 164] on div at bounding box center [784, 386] width 1568 height 772
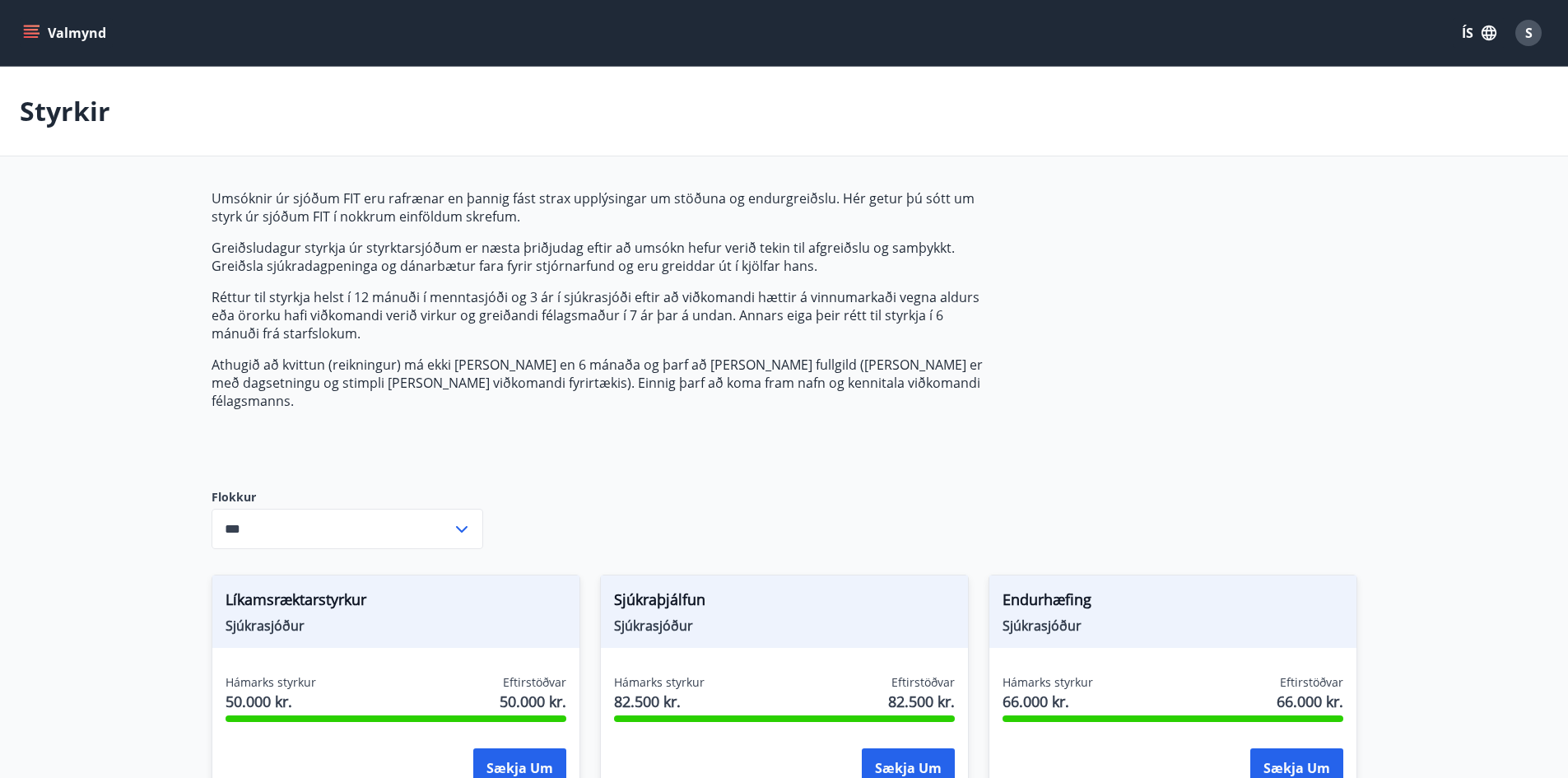
click at [44, 36] on button "Valmynd" at bounding box center [66, 32] width 93 height 30
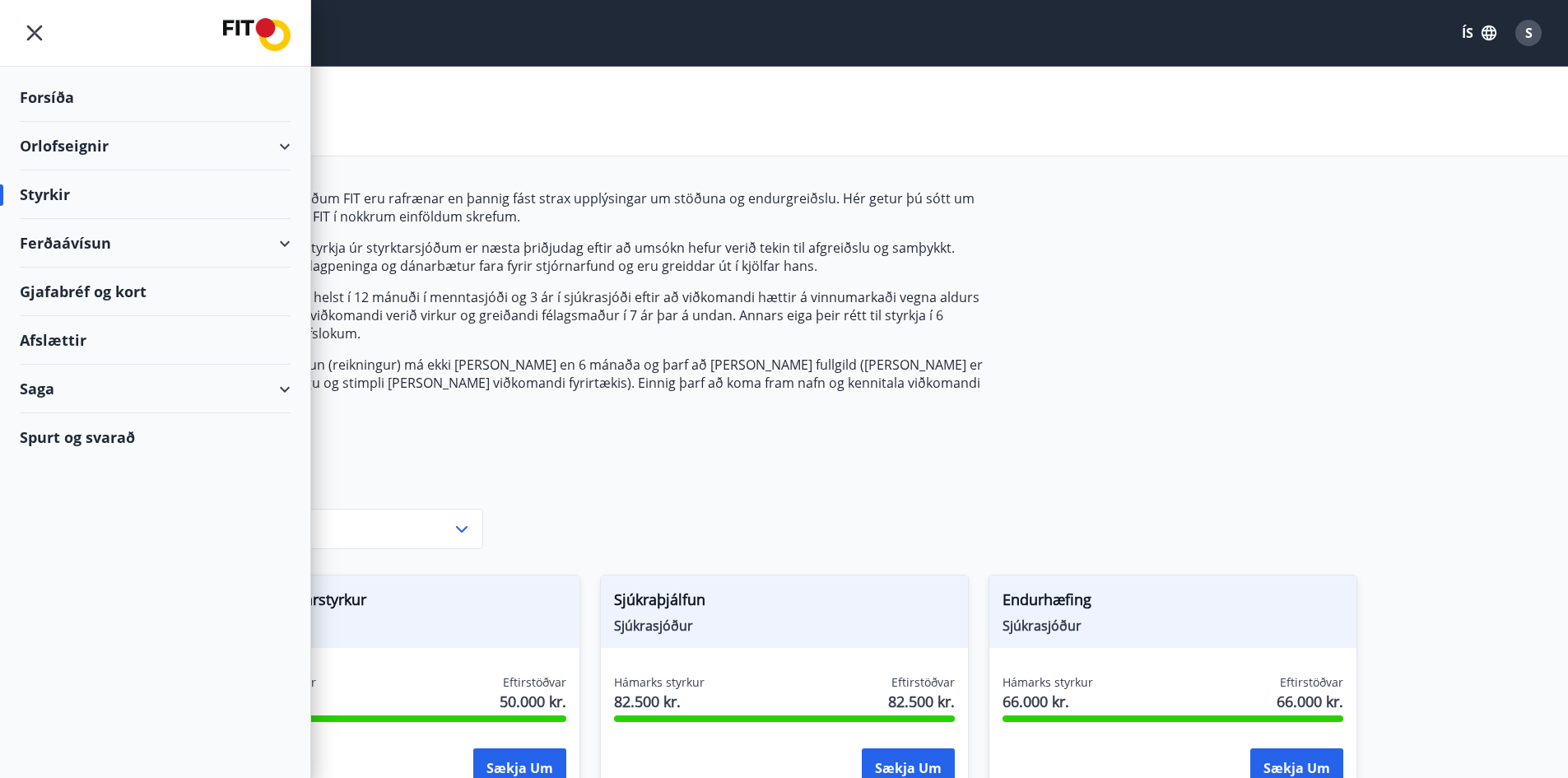
click at [50, 394] on div "Saga" at bounding box center [155, 389] width 271 height 49
click at [77, 505] on div "Umsóknir" at bounding box center [155, 499] width 245 height 35
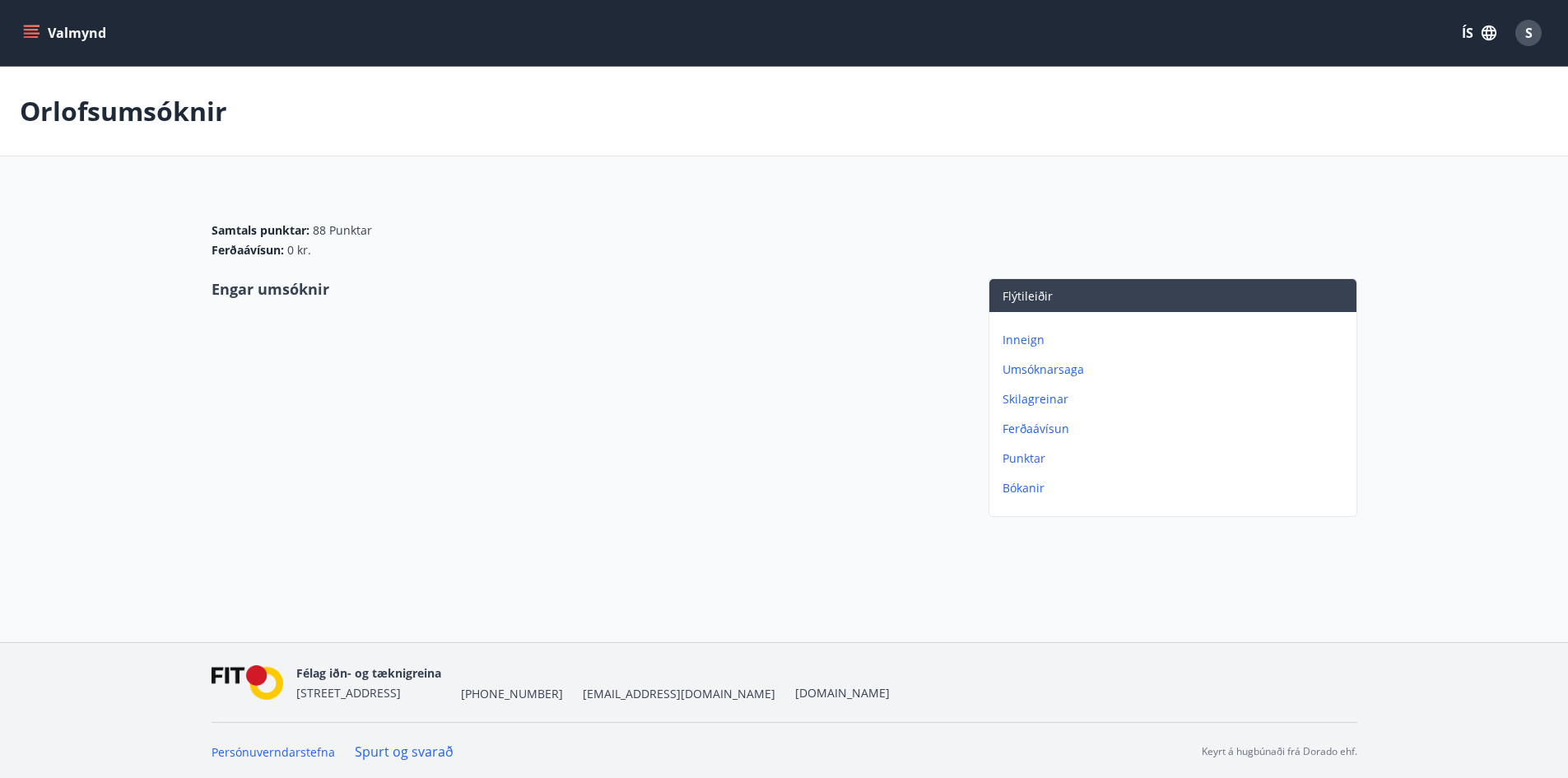
click at [41, 31] on button "Valmynd" at bounding box center [66, 32] width 93 height 30
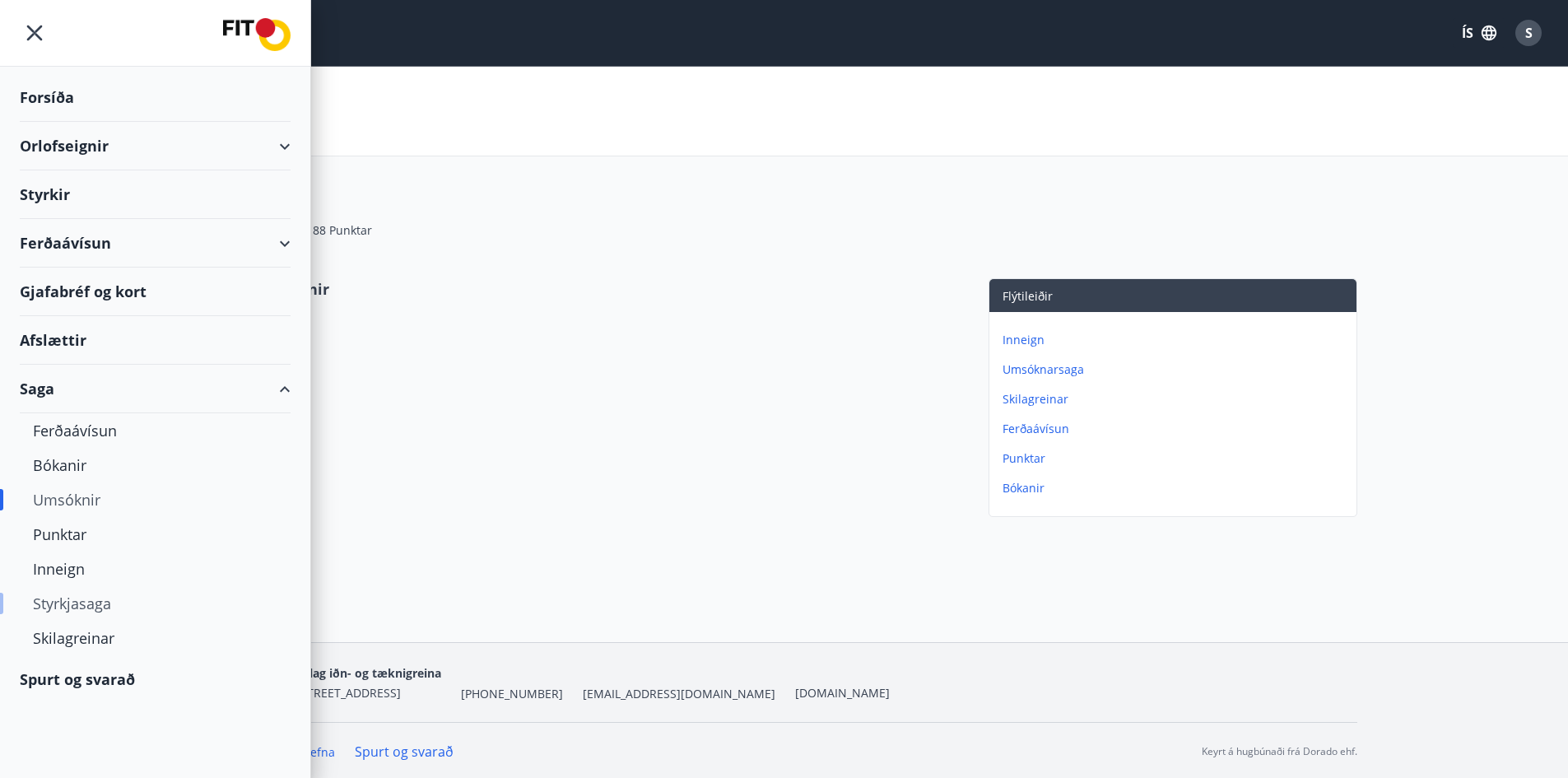
click at [84, 601] on div "Styrkjasaga" at bounding box center [155, 603] width 245 height 35
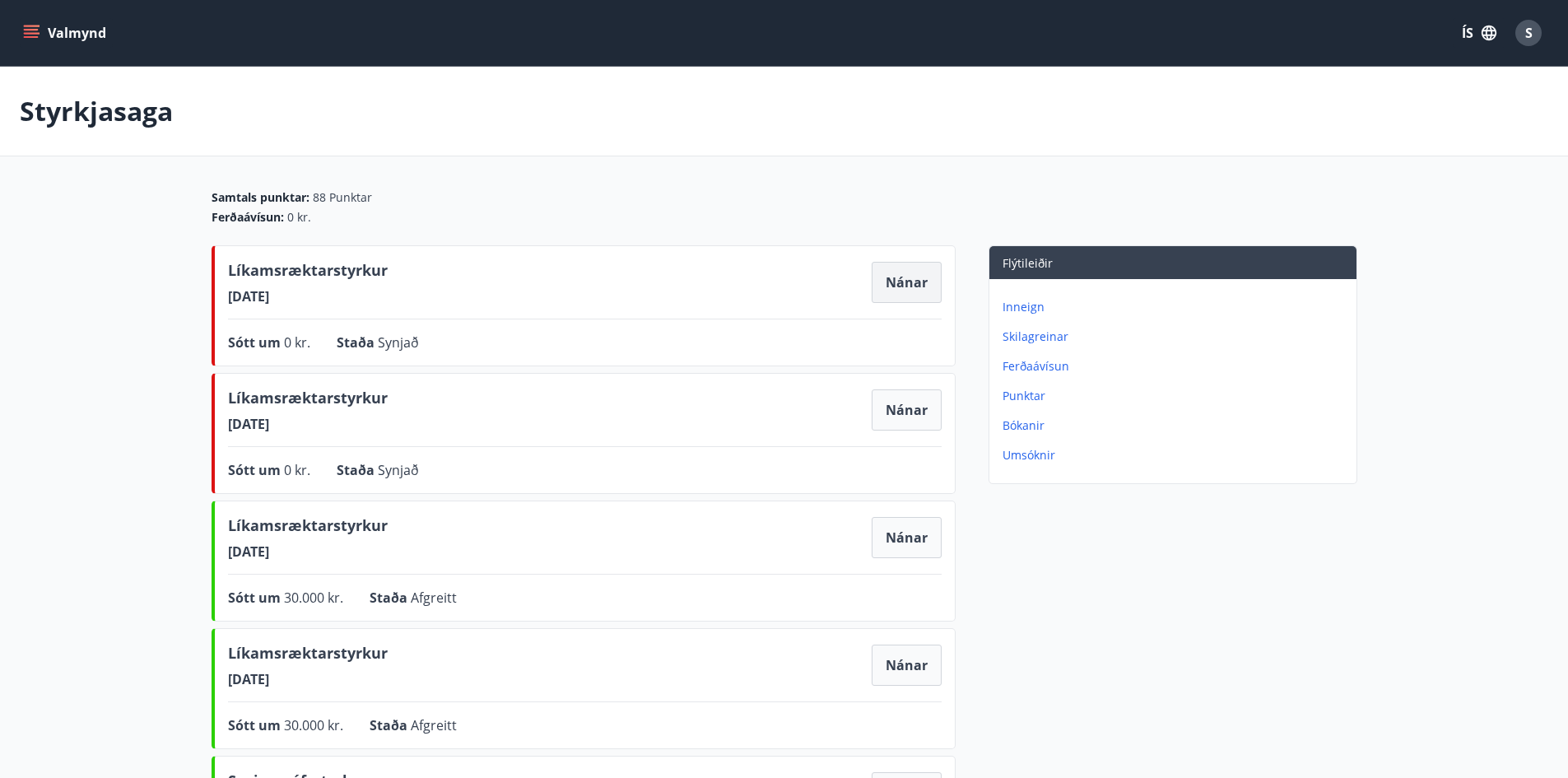
click at [913, 279] on button "Nánar" at bounding box center [907, 282] width 70 height 41
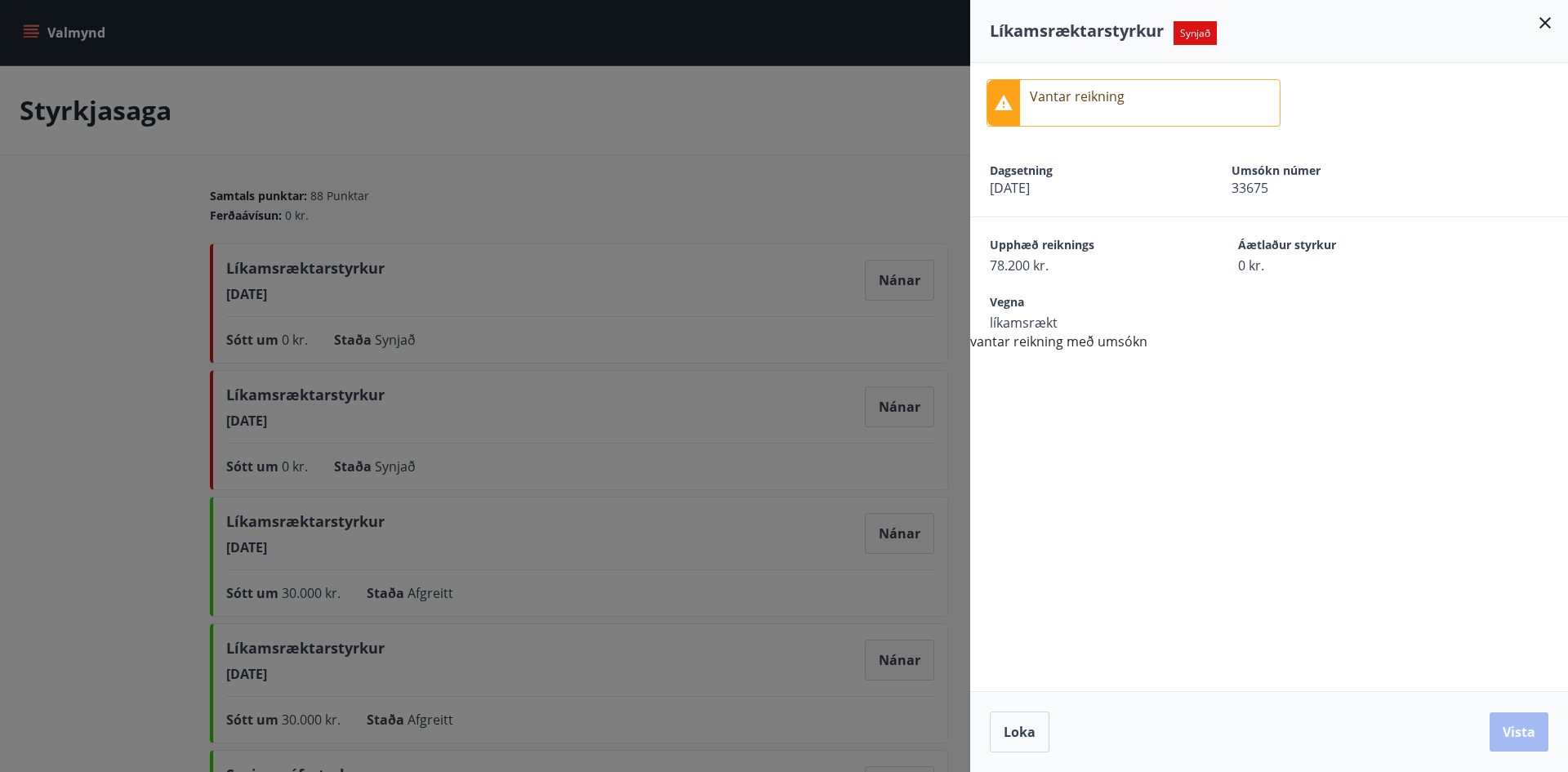
click at [1549, 20] on icon at bounding box center [1545, 22] width 19 height 19
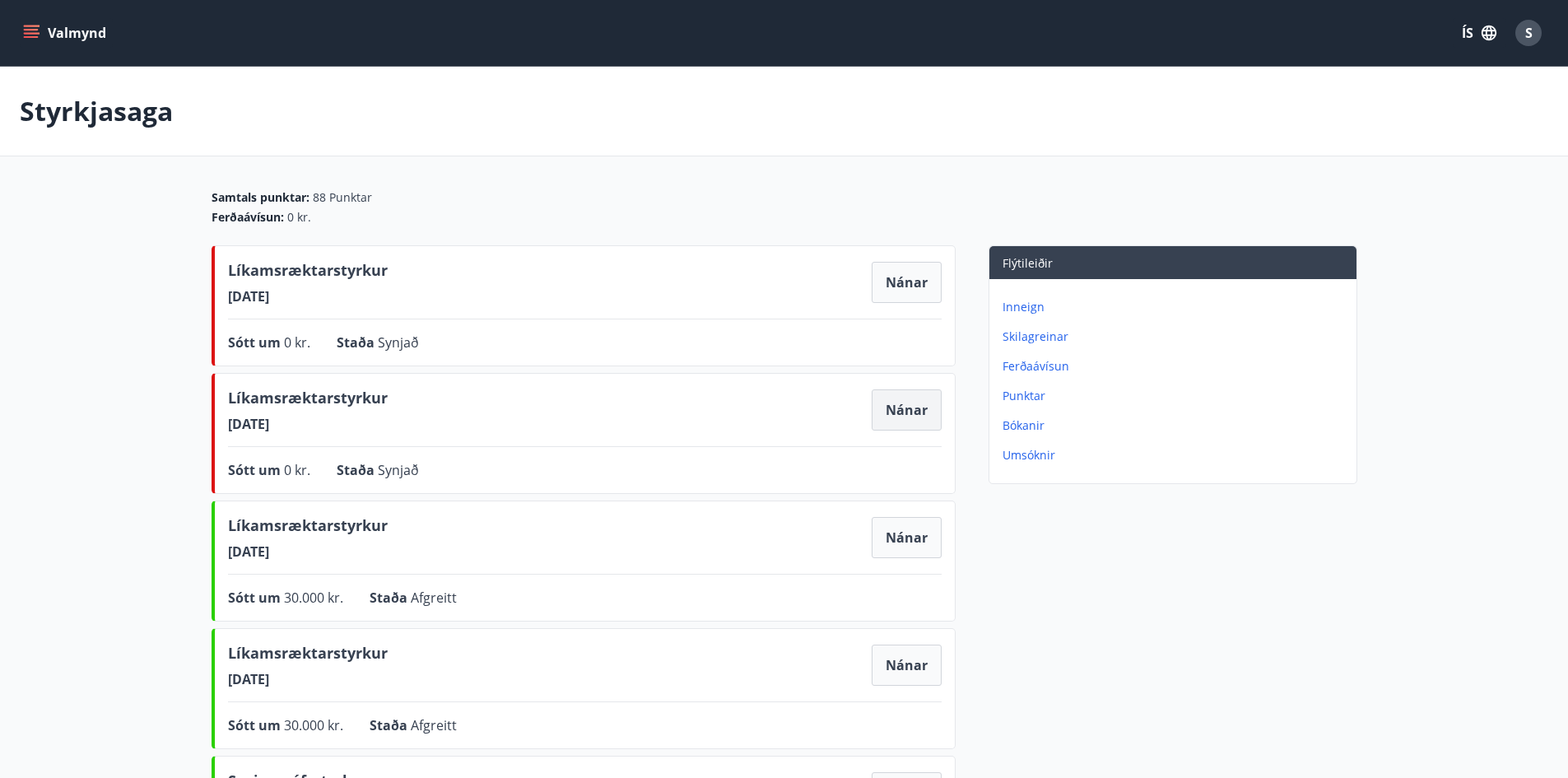
click at [910, 408] on button "Nánar" at bounding box center [907, 410] width 70 height 41
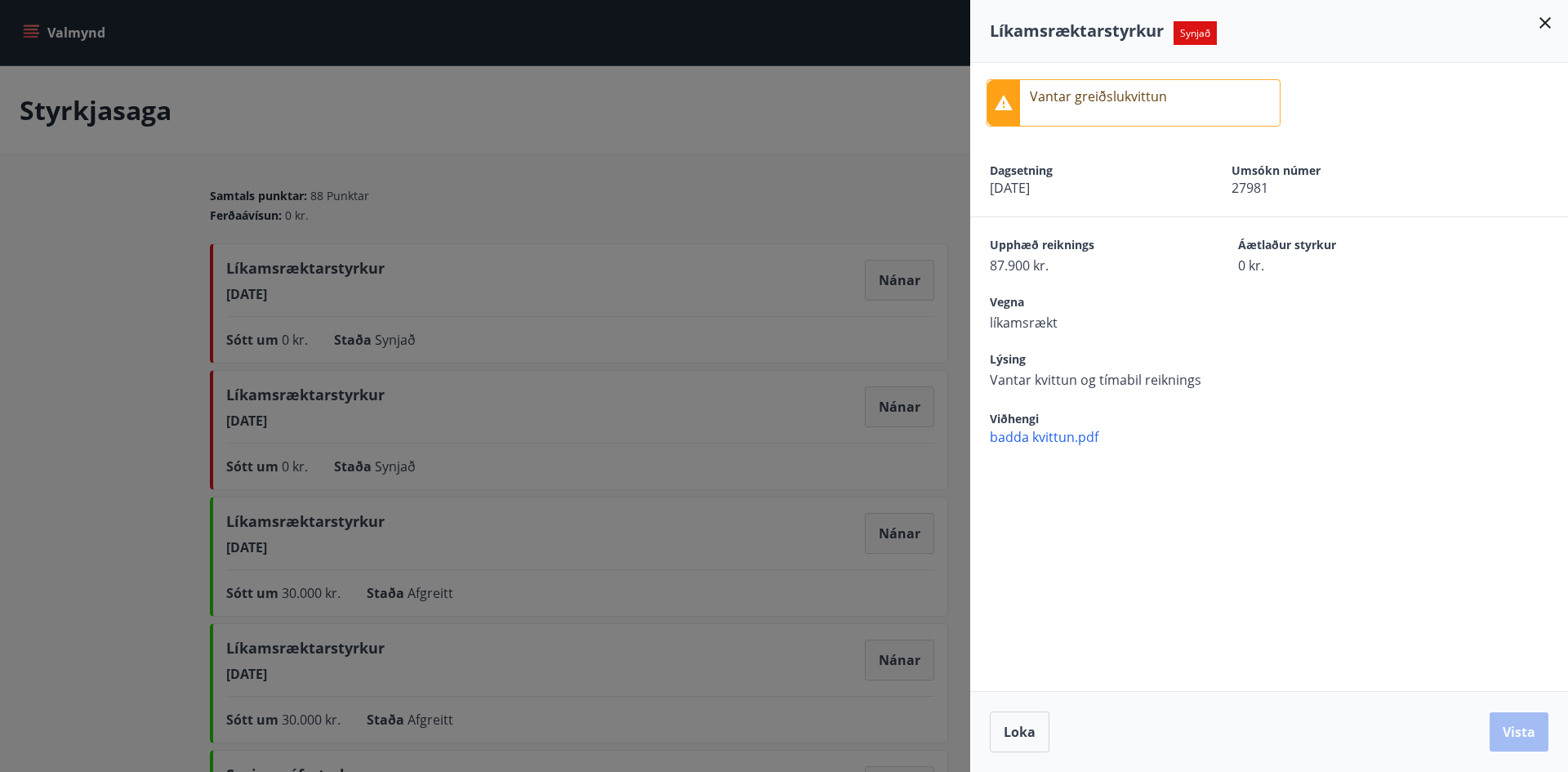
click at [1543, 28] on icon at bounding box center [1545, 22] width 19 height 19
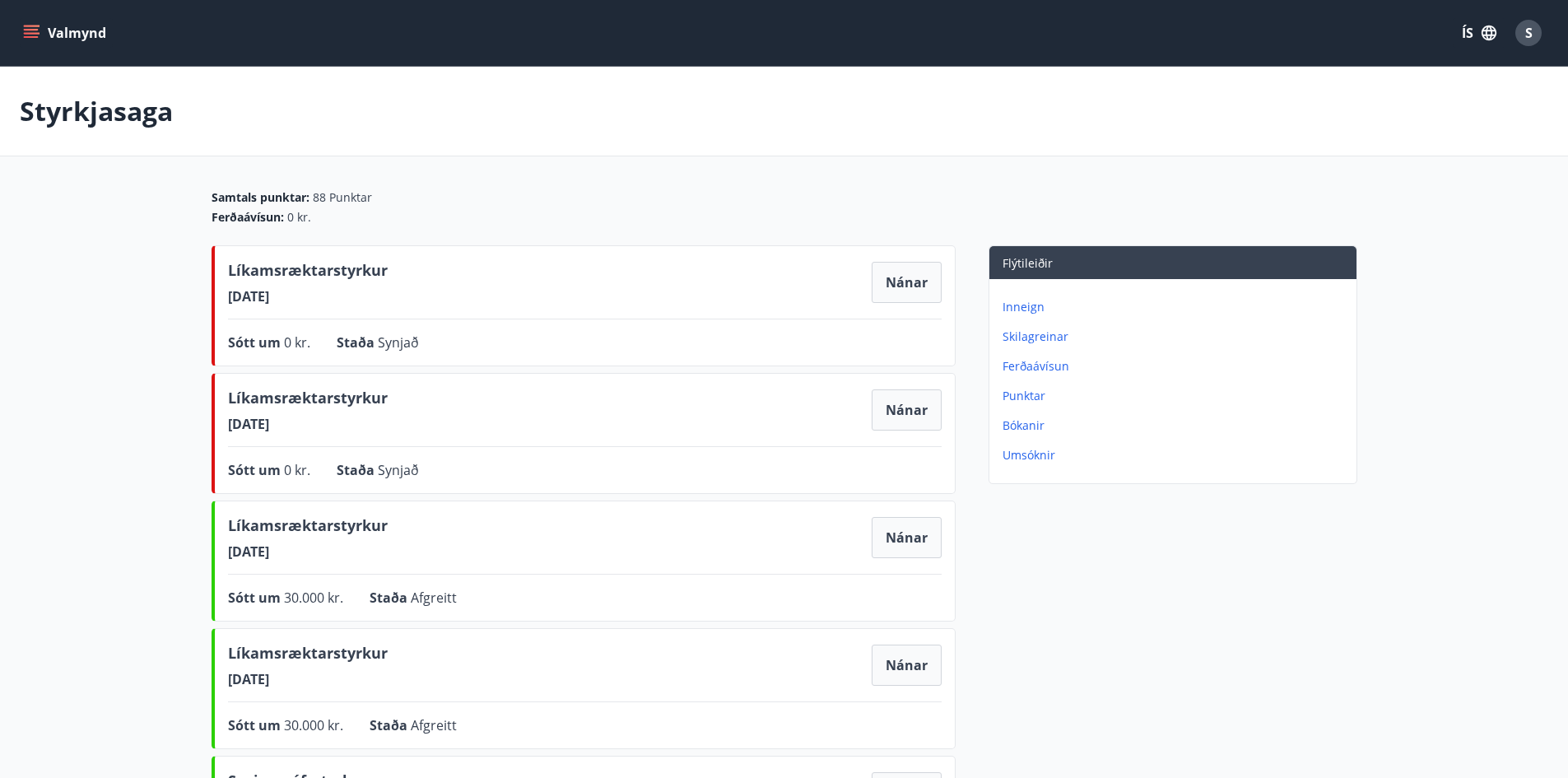
click at [26, 32] on icon "menu" at bounding box center [31, 32] width 16 height 16
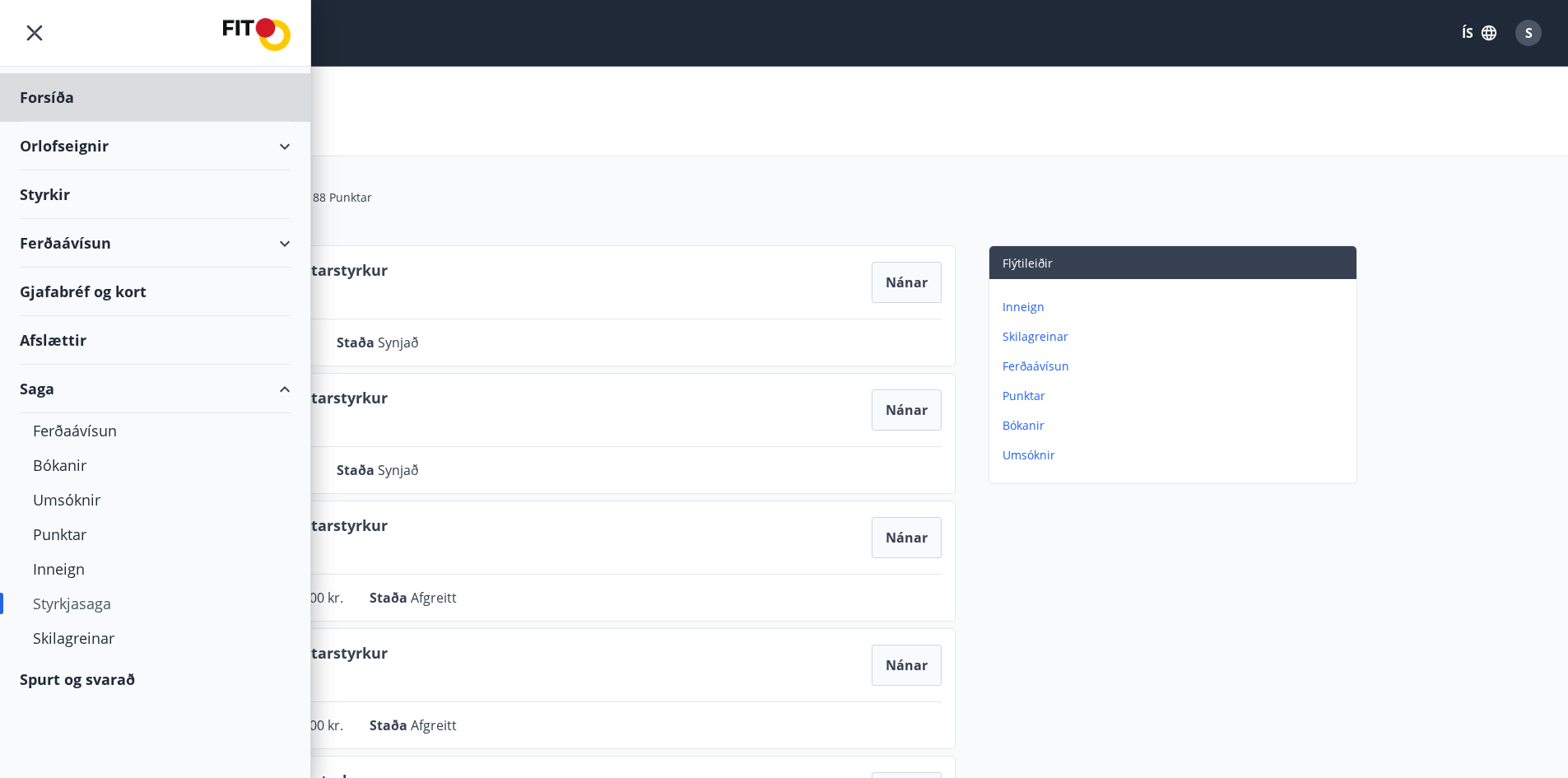
click at [49, 202] on div "Styrkir" at bounding box center [155, 194] width 271 height 49
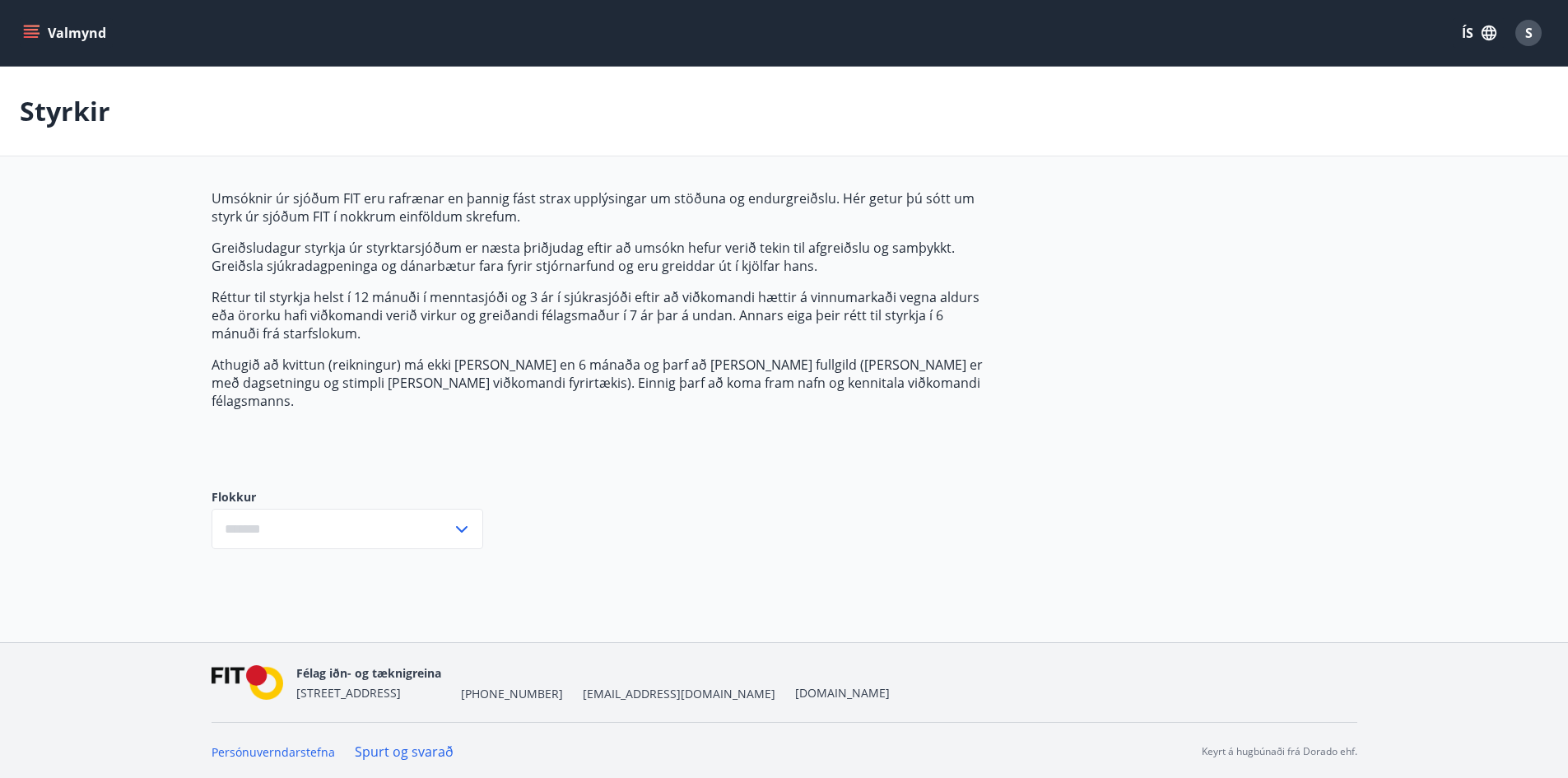
type input "***"
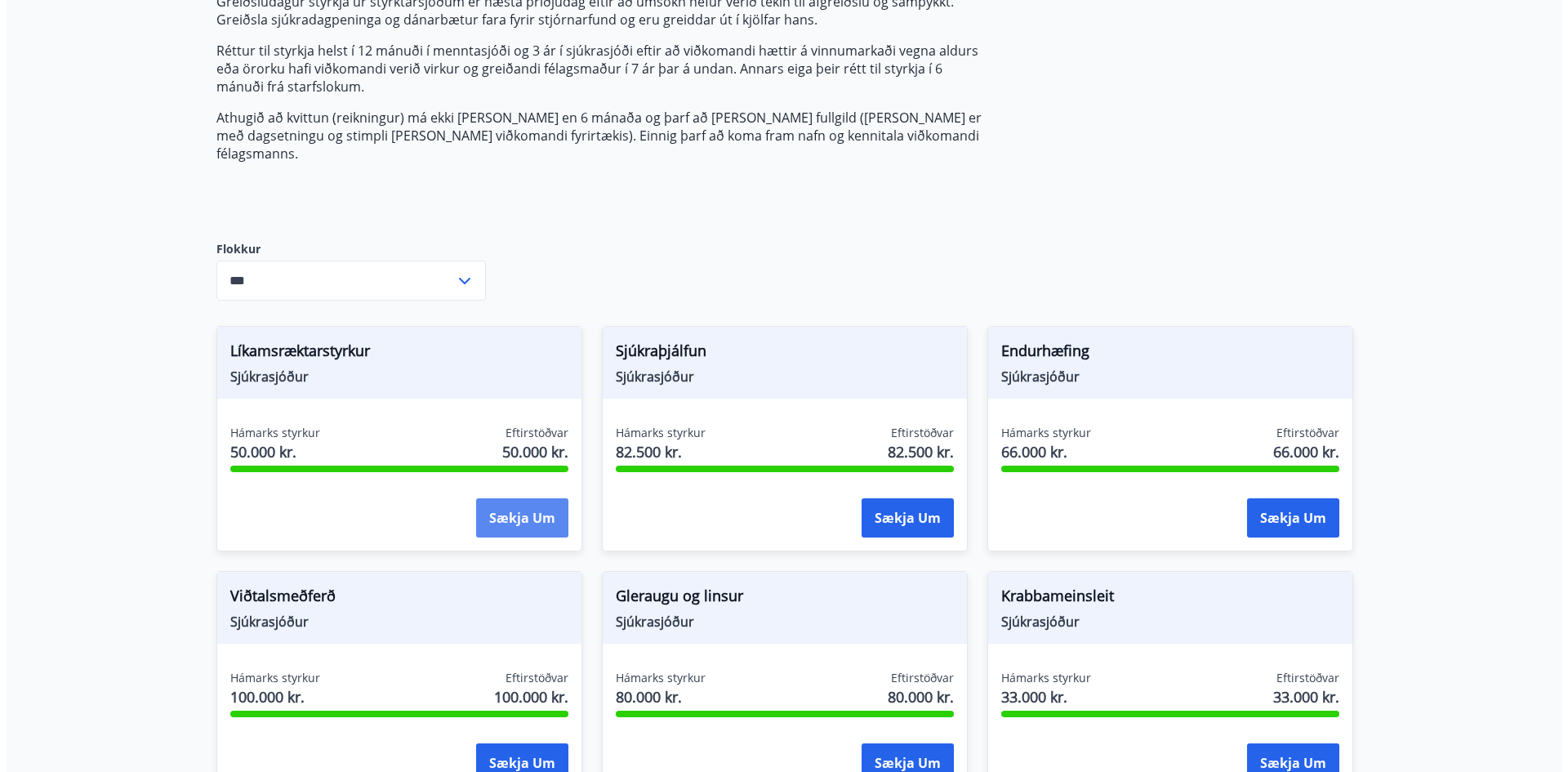
scroll to position [245, 0]
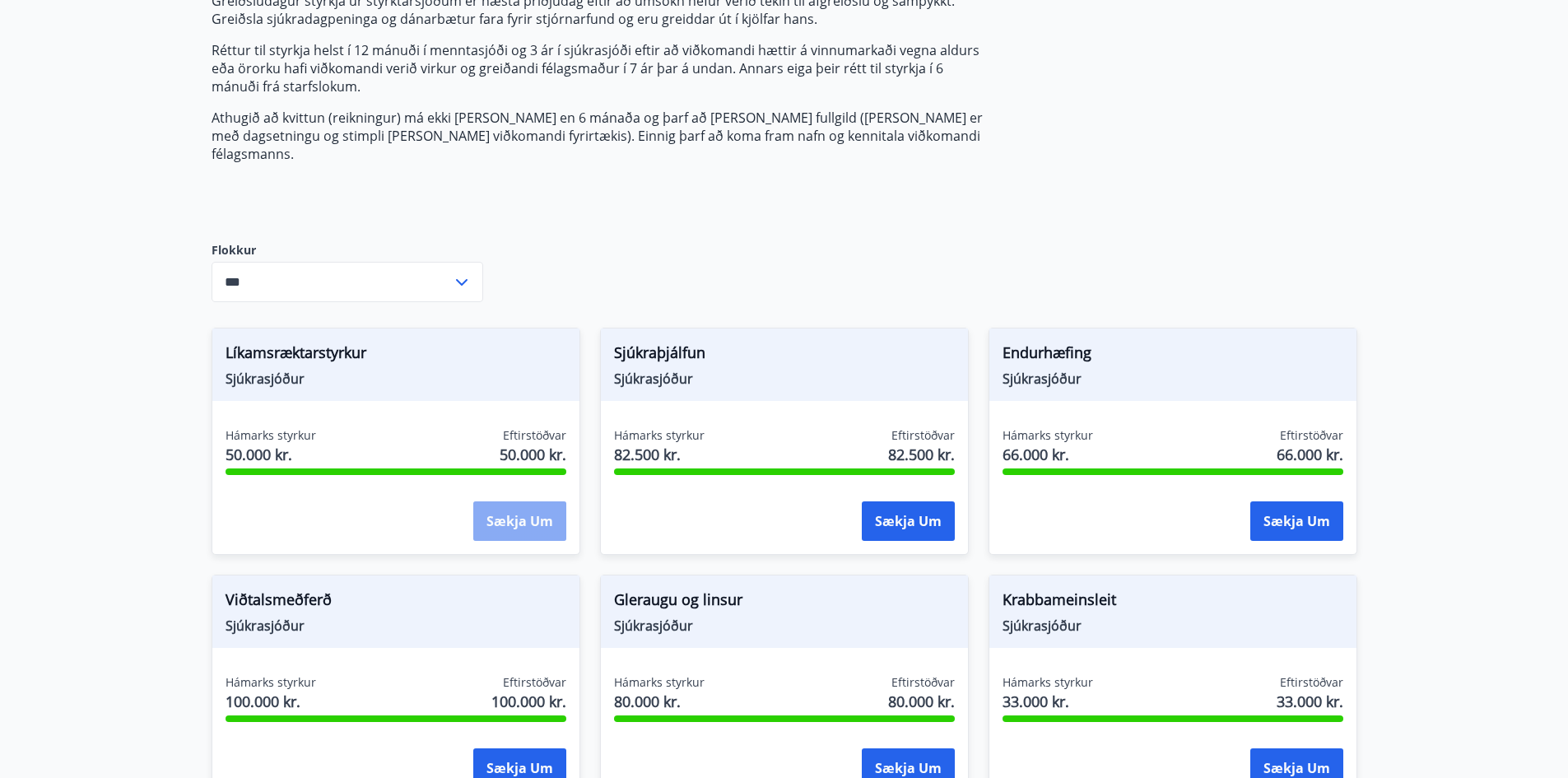
click at [549, 501] on button "Sækja um" at bounding box center [519, 521] width 93 height 39
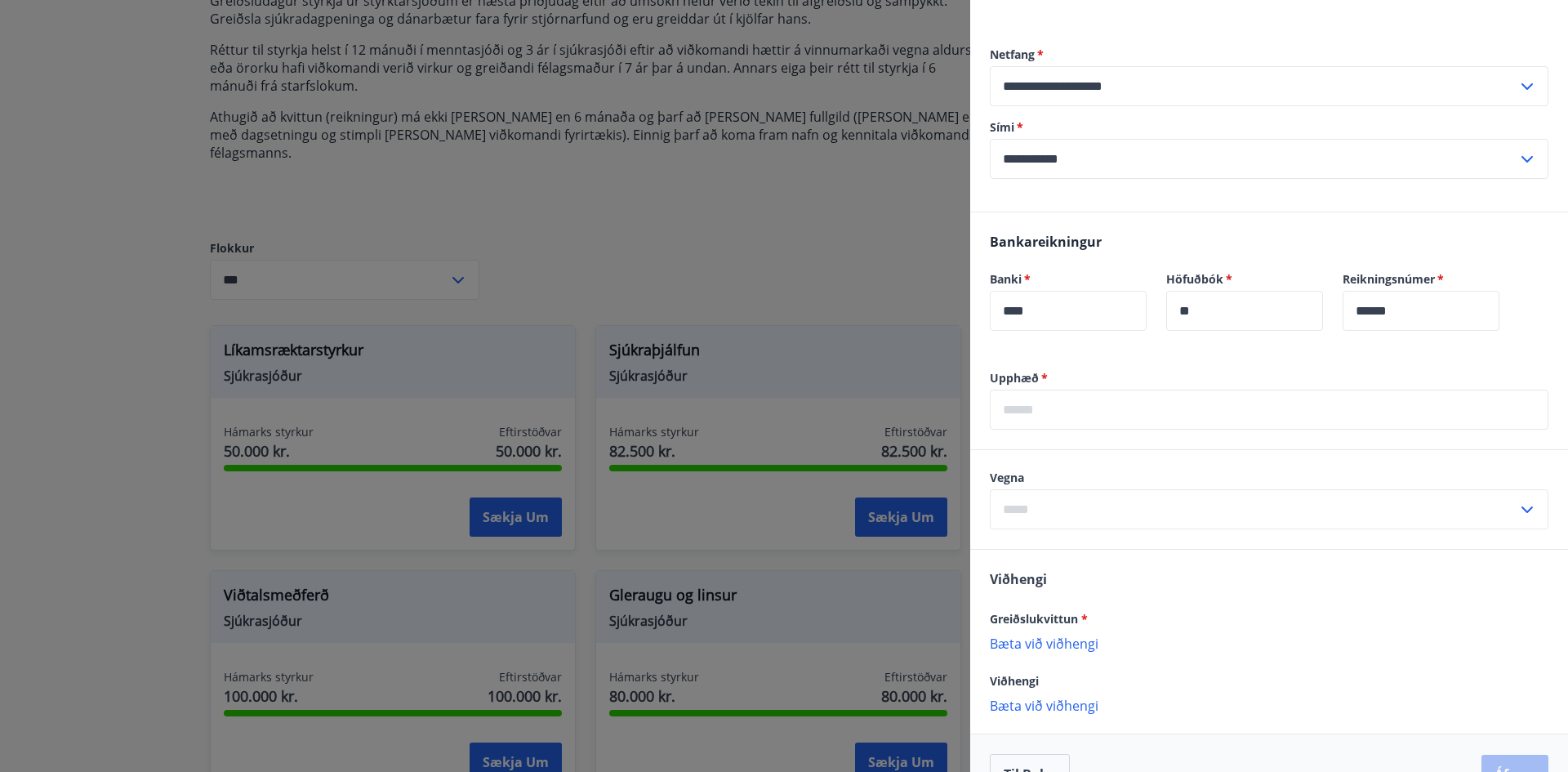
scroll to position [377, 0]
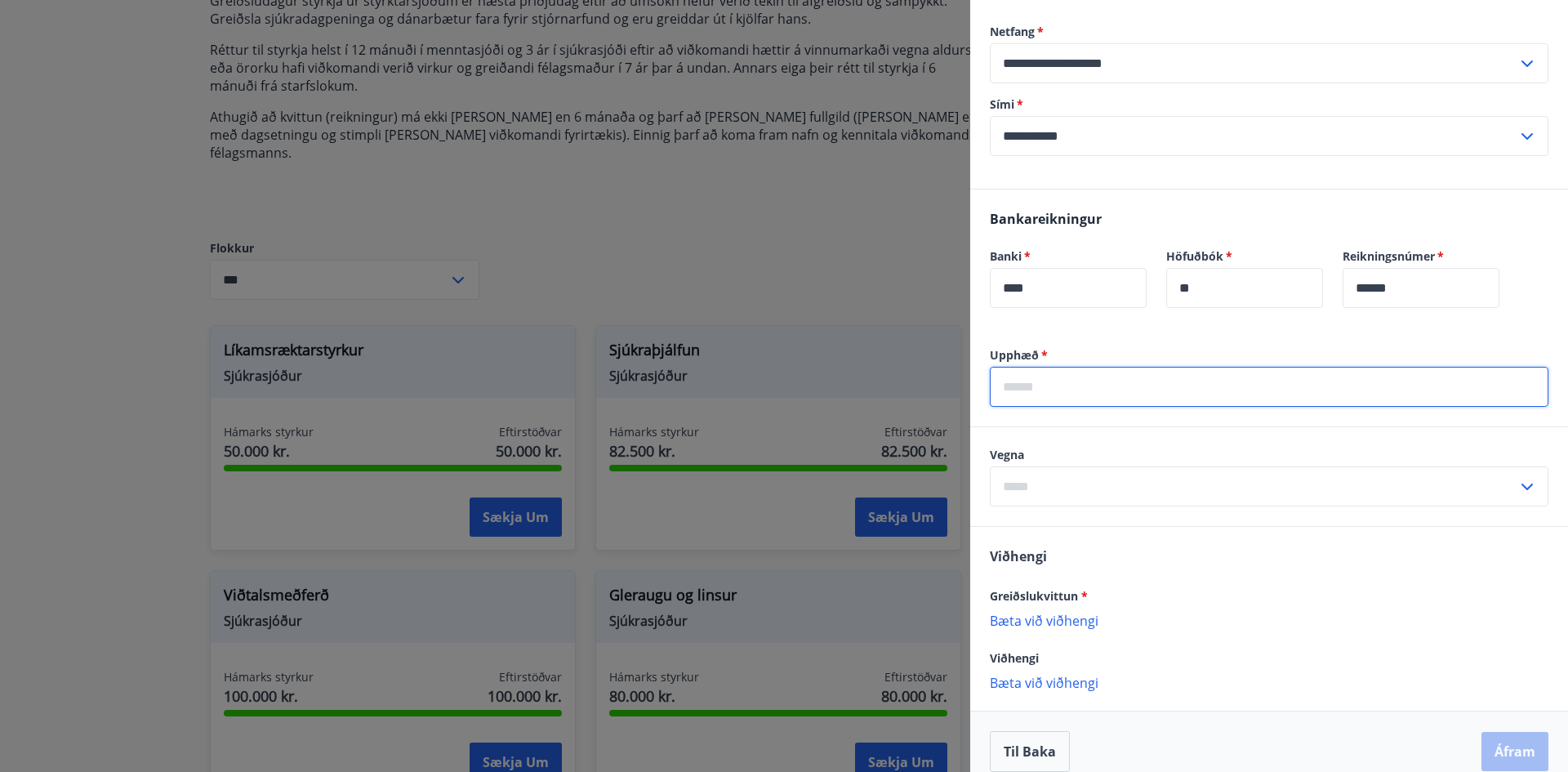
click at [1065, 367] on input "text" at bounding box center [1269, 386] width 559 height 40
type input "*****"
click at [1051, 479] on input "text" at bounding box center [1254, 485] width 528 height 40
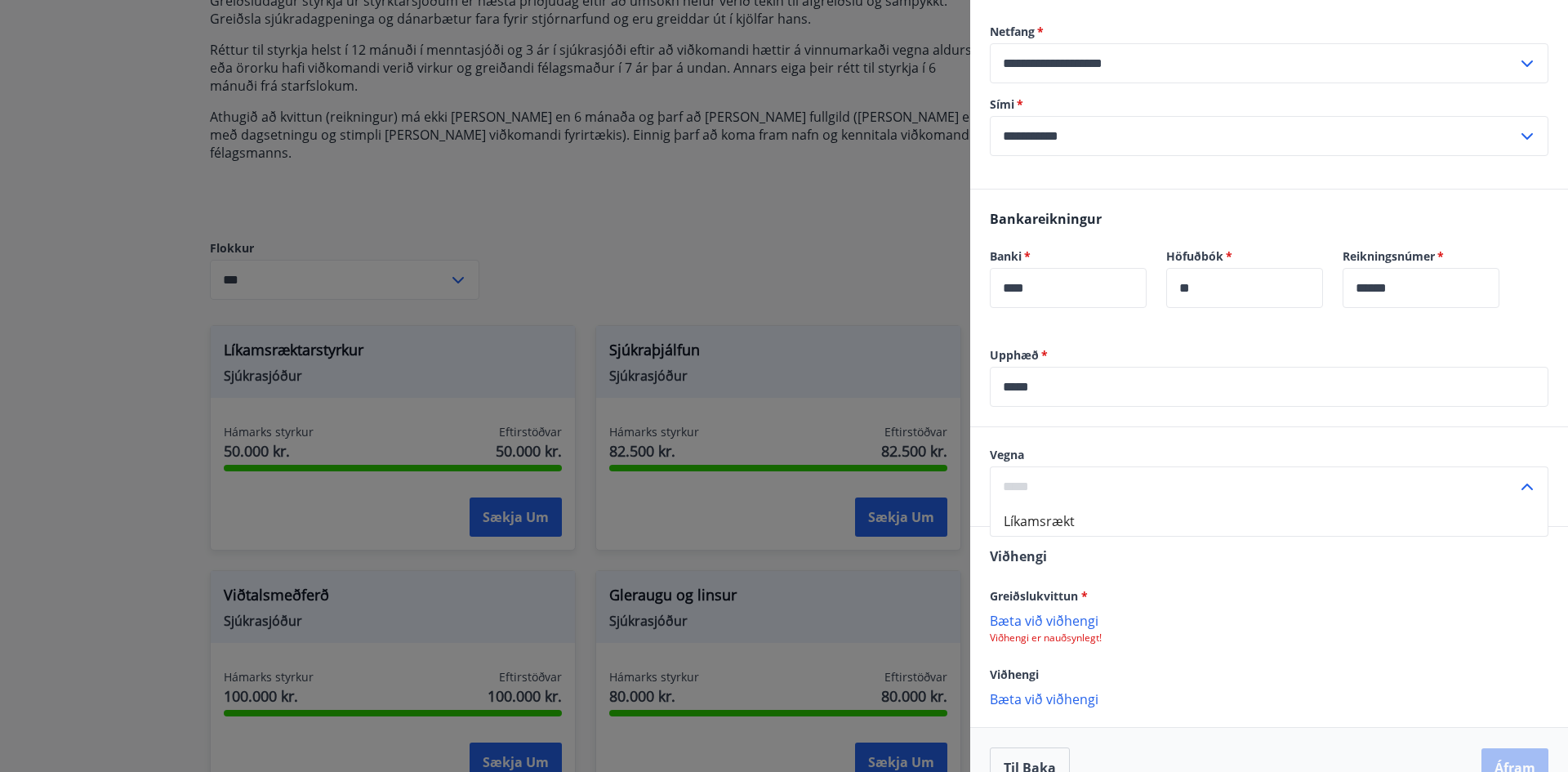
click at [1060, 506] on li "Líkamsrækt" at bounding box center [1269, 521] width 557 height 30
type input "**********"
click at [1048, 611] on p "Bæta við viðhengi" at bounding box center [1269, 619] width 559 height 16
click at [1037, 619] on p "011426230598_kvittun.pdf" at bounding box center [1077, 628] width 160 height 19
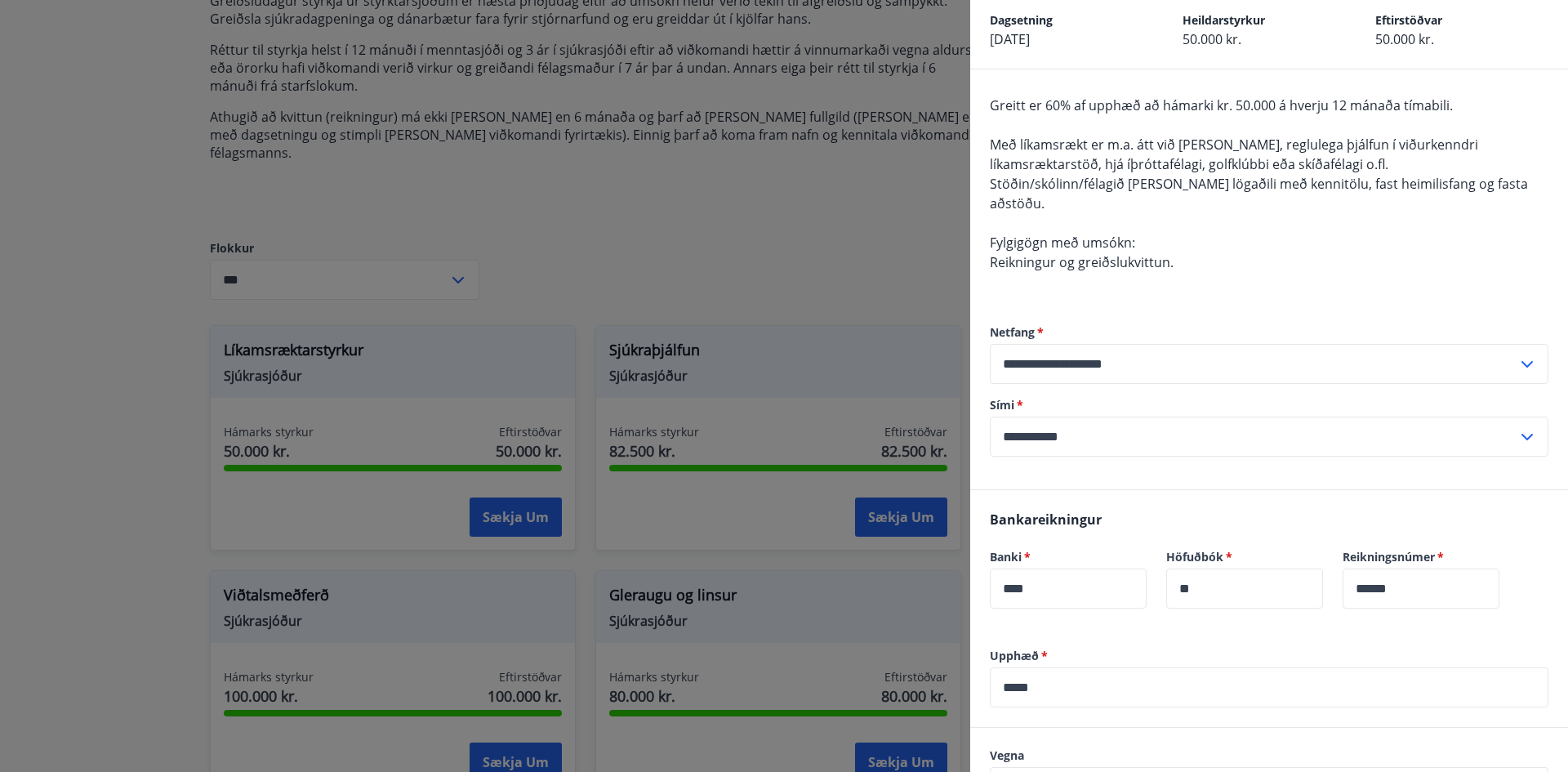
scroll to position [395, 0]
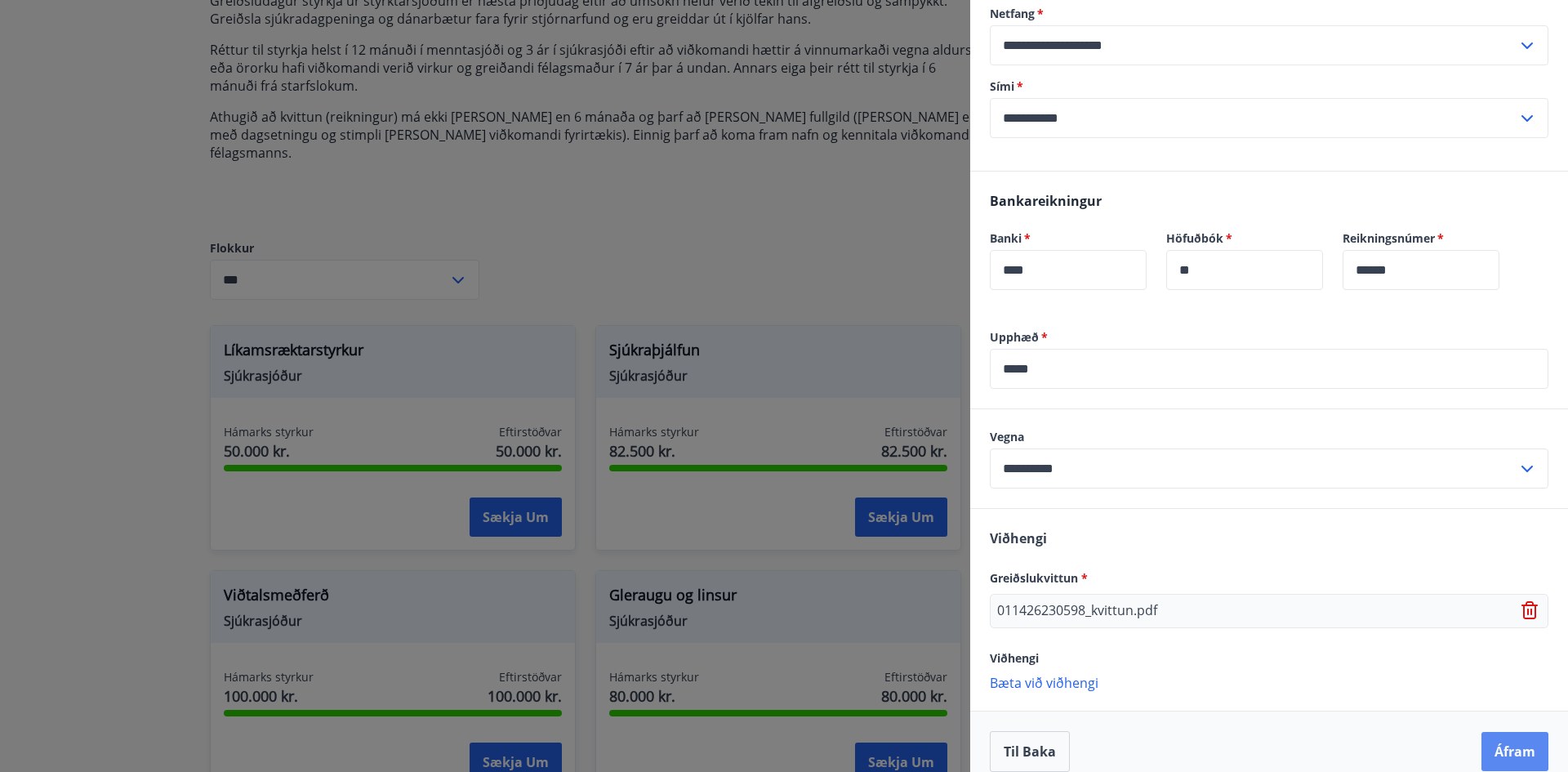
click at [1520, 731] on button "Áfram" at bounding box center [1515, 751] width 67 height 39
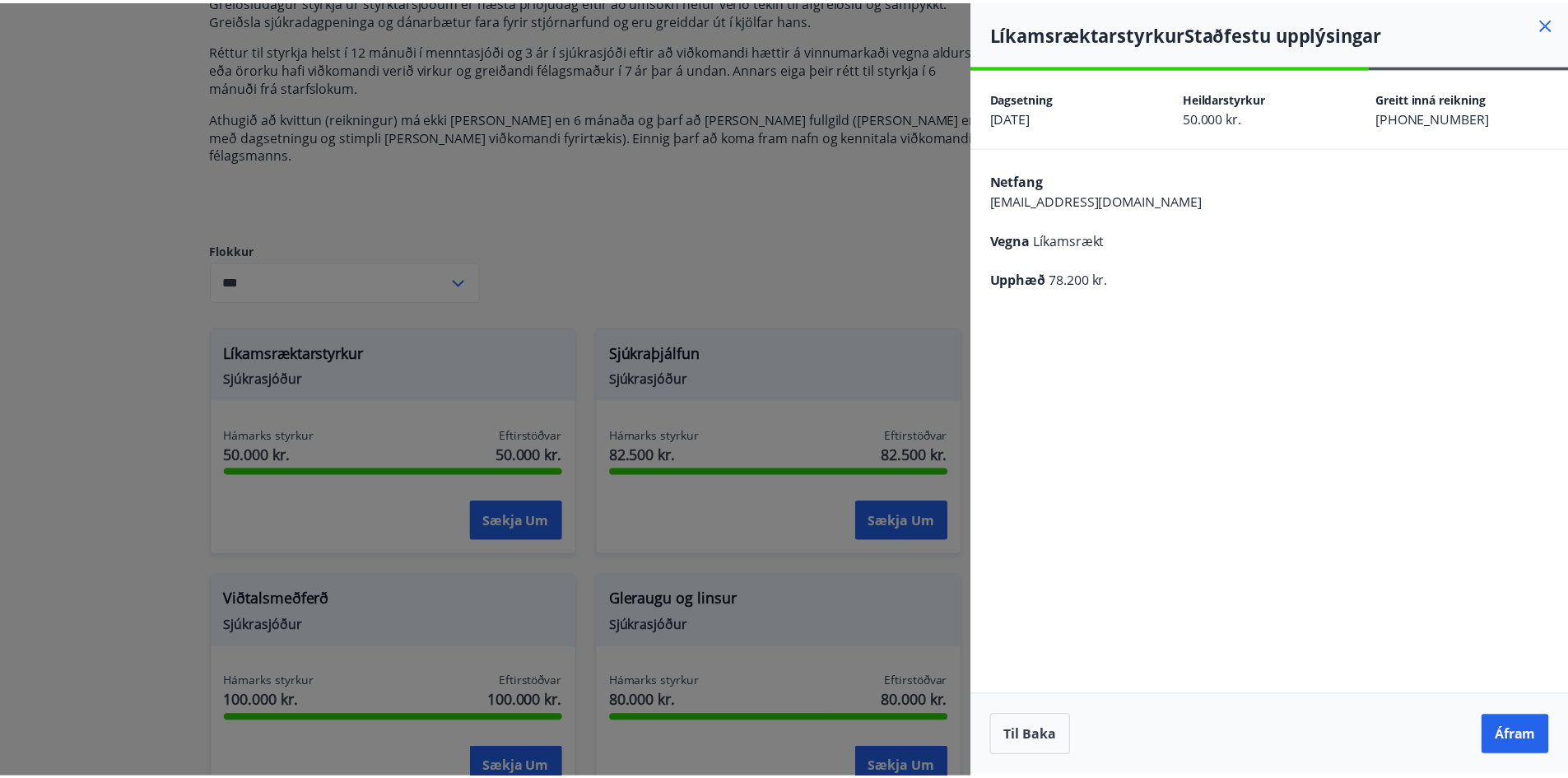
scroll to position [0, 0]
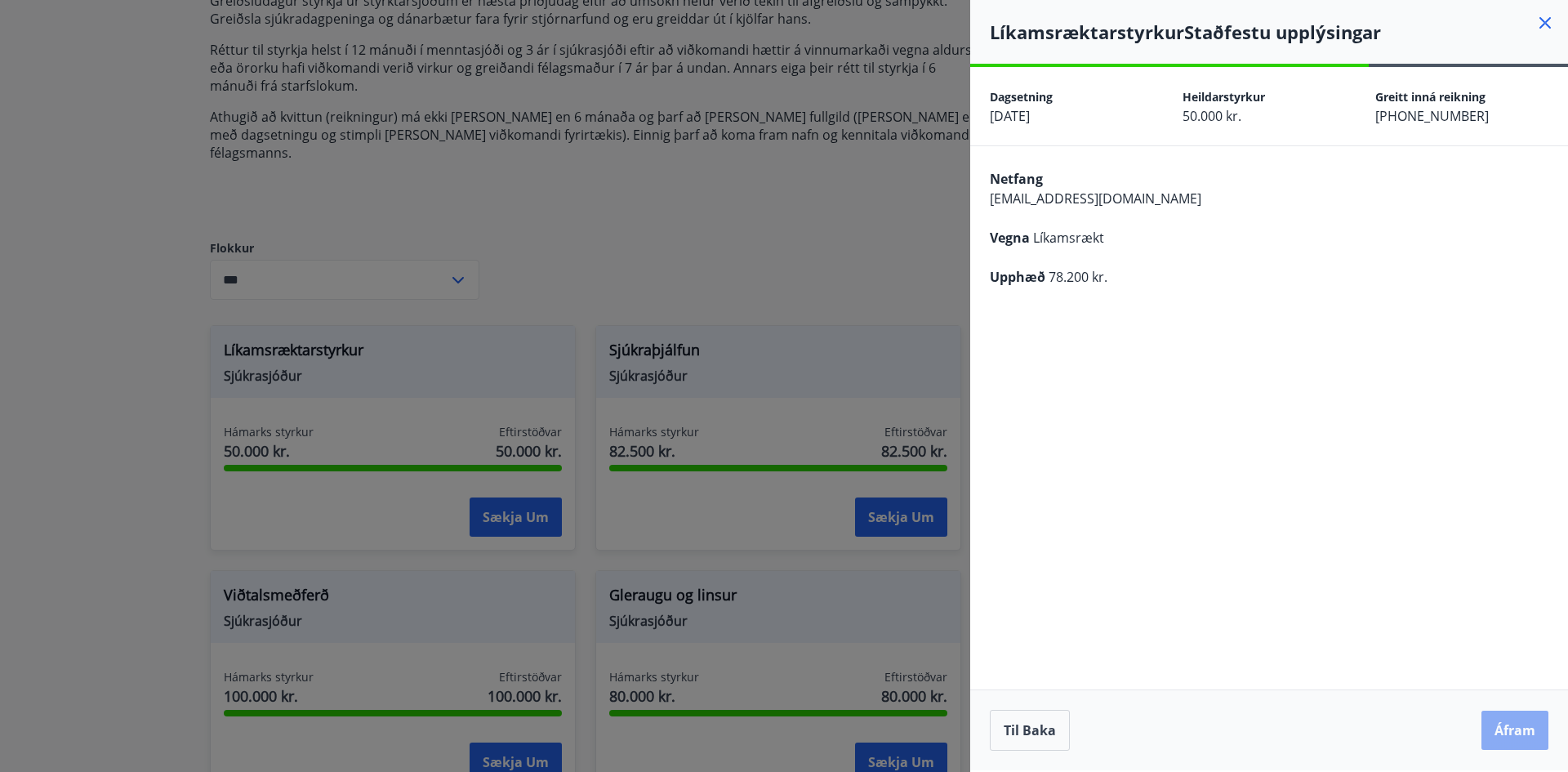
click at [1506, 739] on button "Áfram" at bounding box center [1515, 730] width 67 height 39
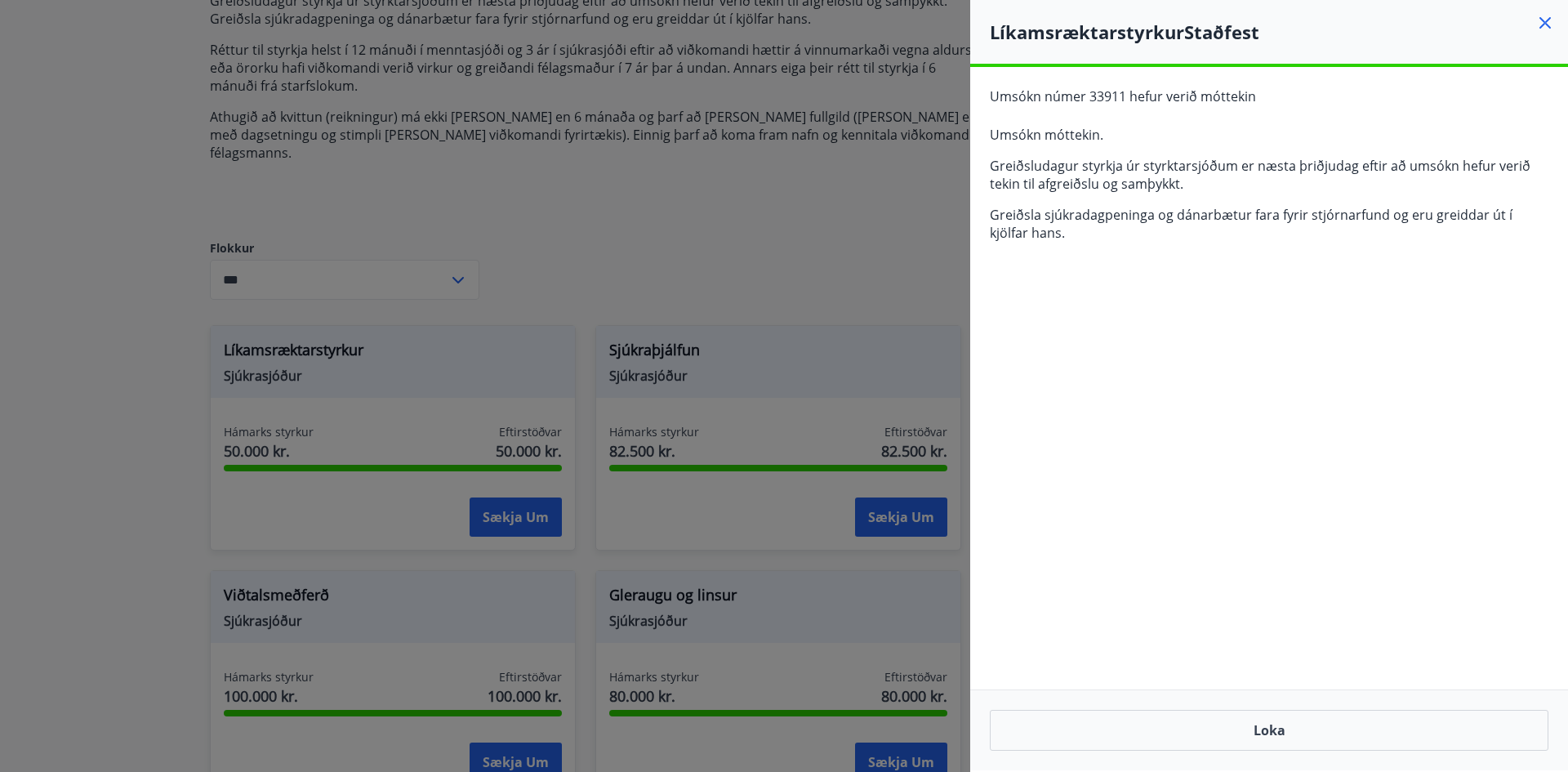
click at [1542, 21] on icon at bounding box center [1545, 22] width 19 height 19
